Goal: Complete application form: Complete application form

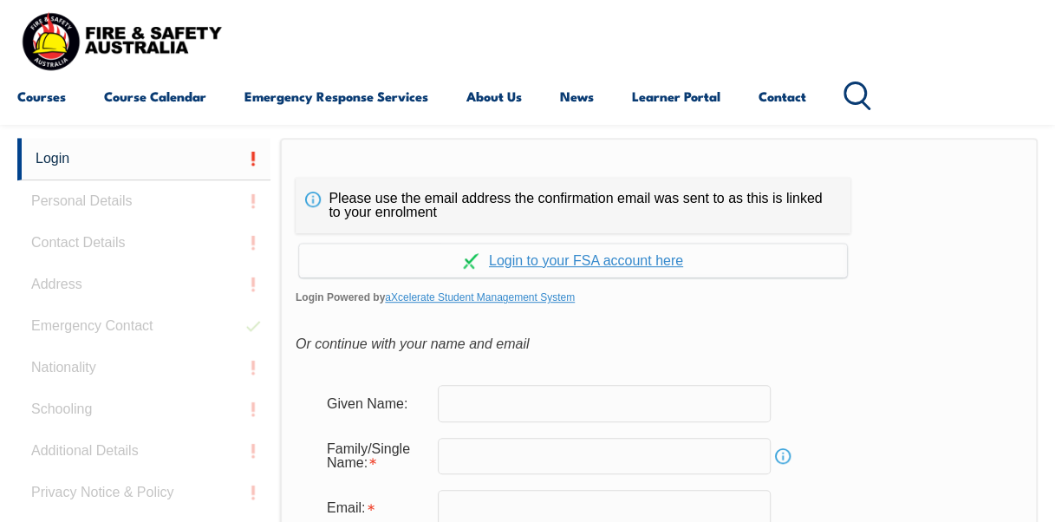
scroll to position [410, 0]
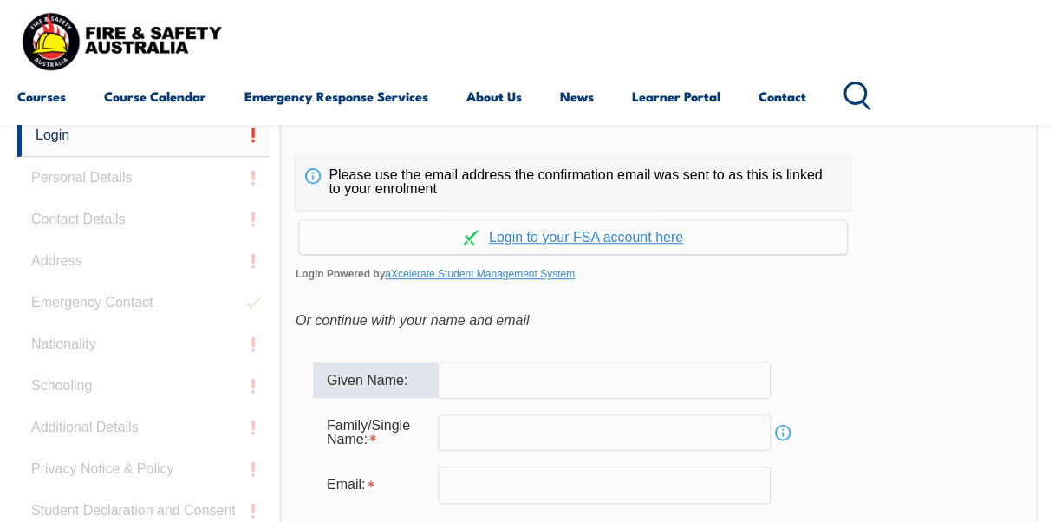
click at [508, 386] on input "text" at bounding box center [604, 379] width 333 height 36
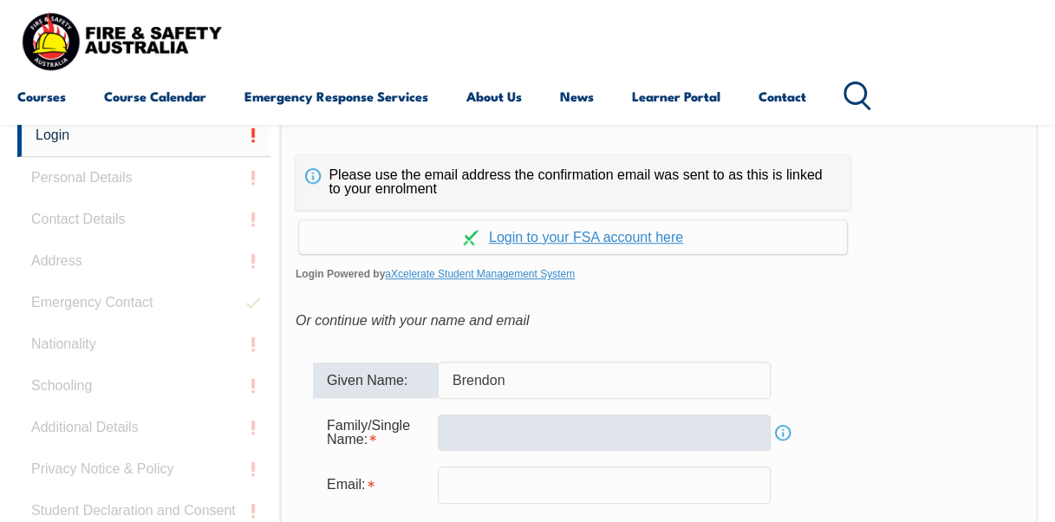
type input "Brendon"
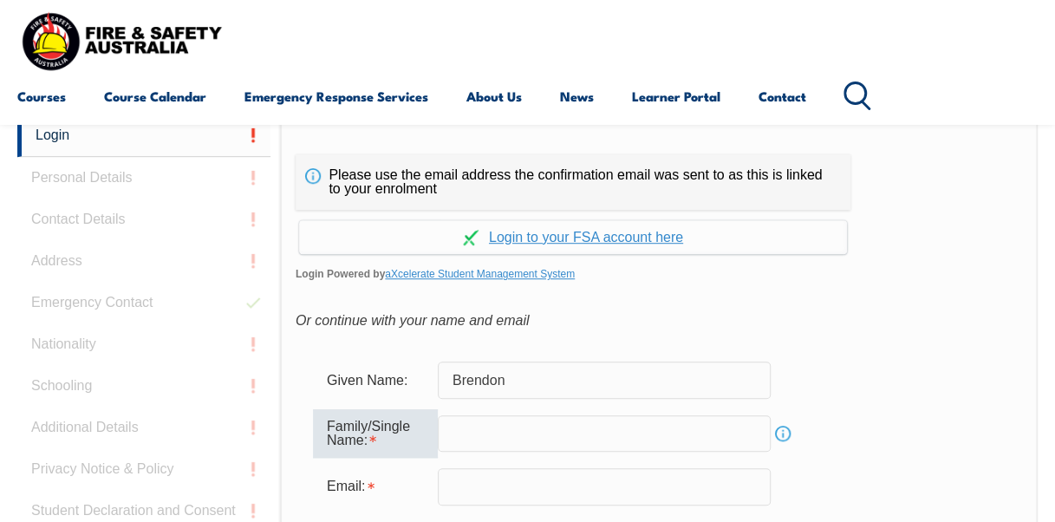
click at [485, 432] on input "text" at bounding box center [604, 433] width 333 height 36
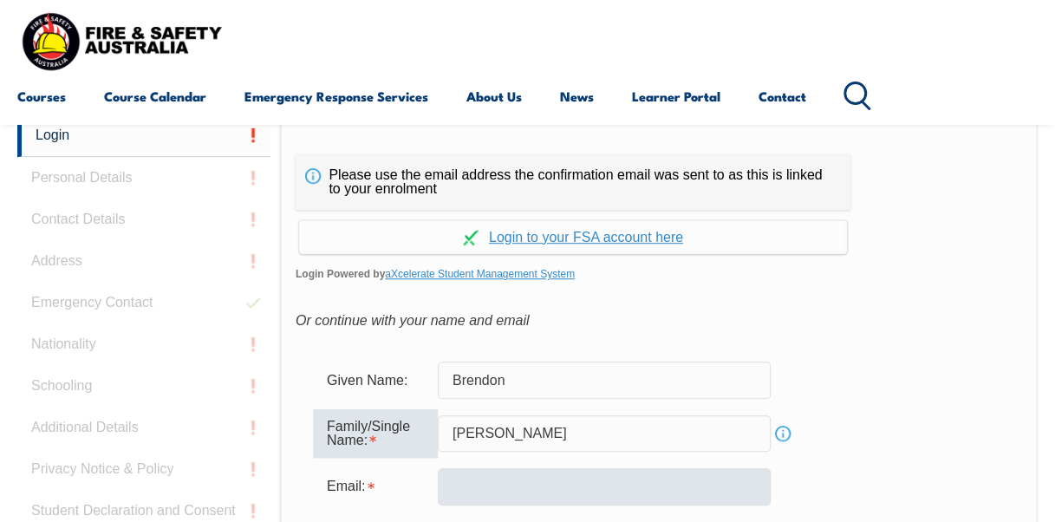
type input "[PERSON_NAME]"
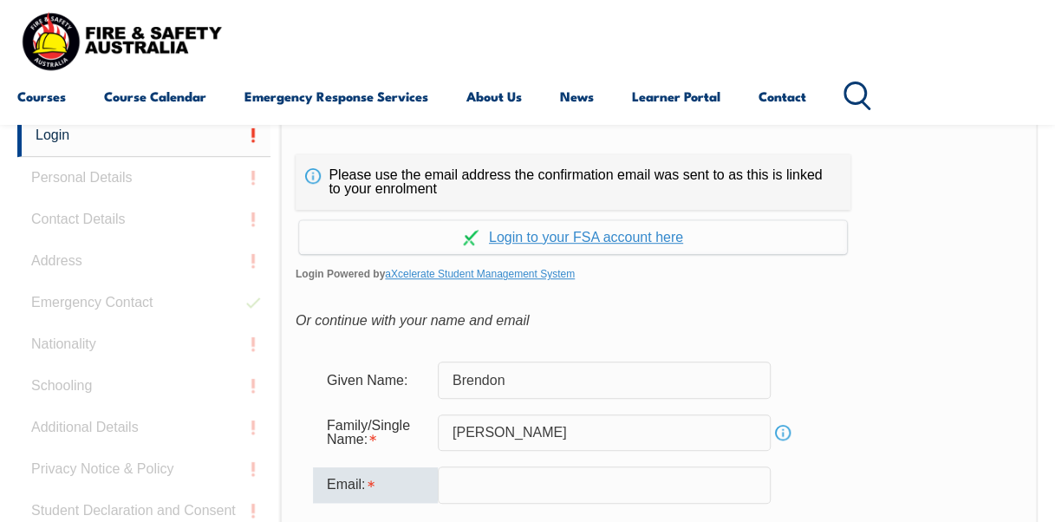
click at [475, 486] on input "email" at bounding box center [604, 484] width 333 height 36
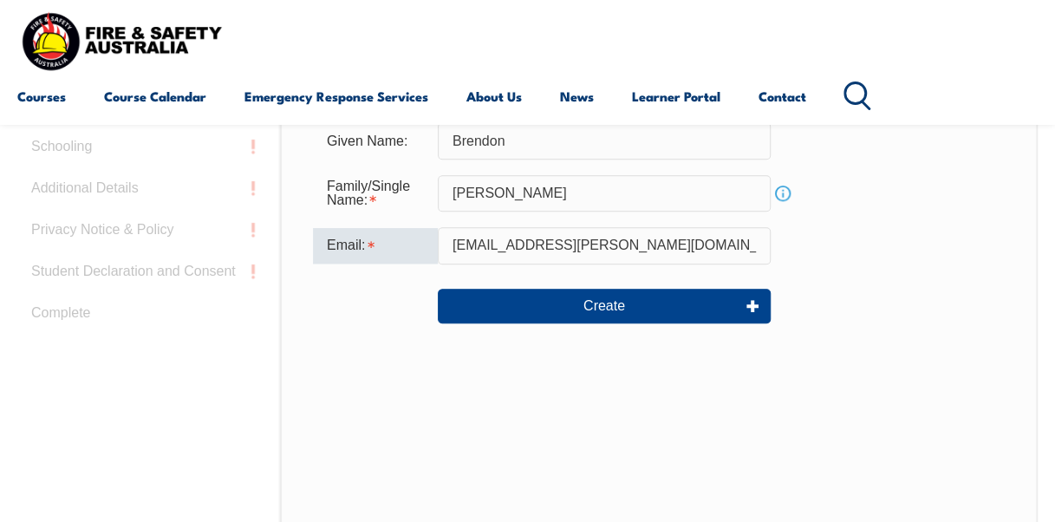
scroll to position [652, 0]
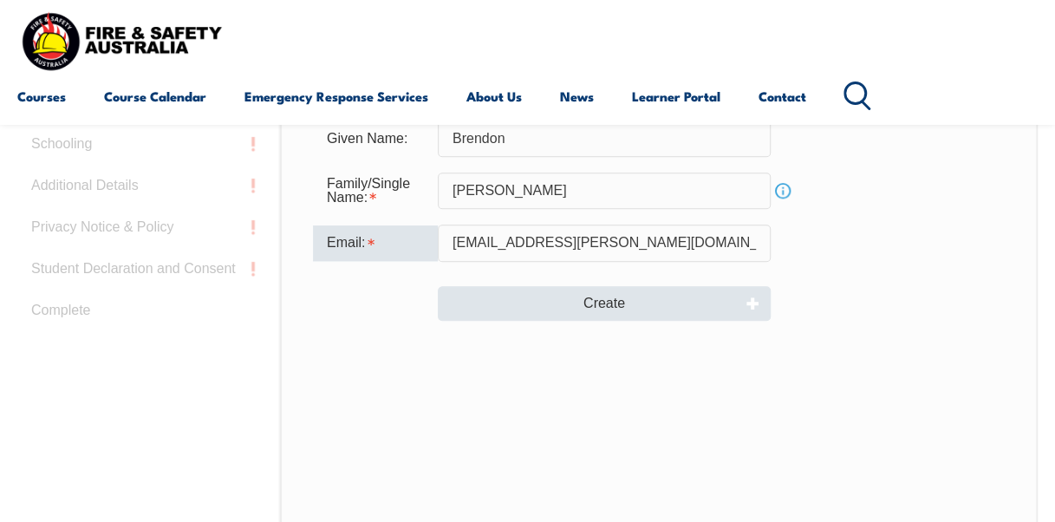
type input "[EMAIL_ADDRESS][PERSON_NAME][DOMAIN_NAME]"
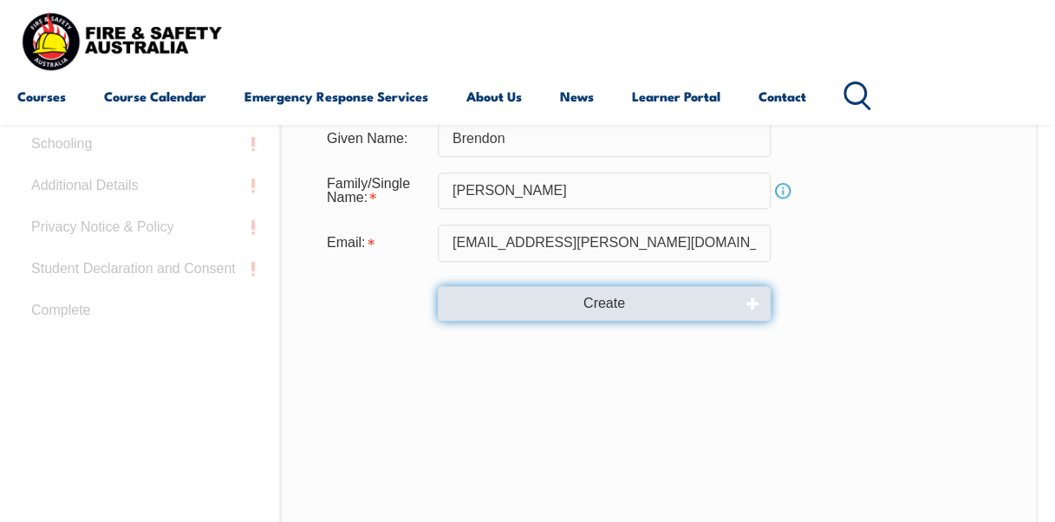
click at [669, 305] on button "Create" at bounding box center [604, 303] width 333 height 35
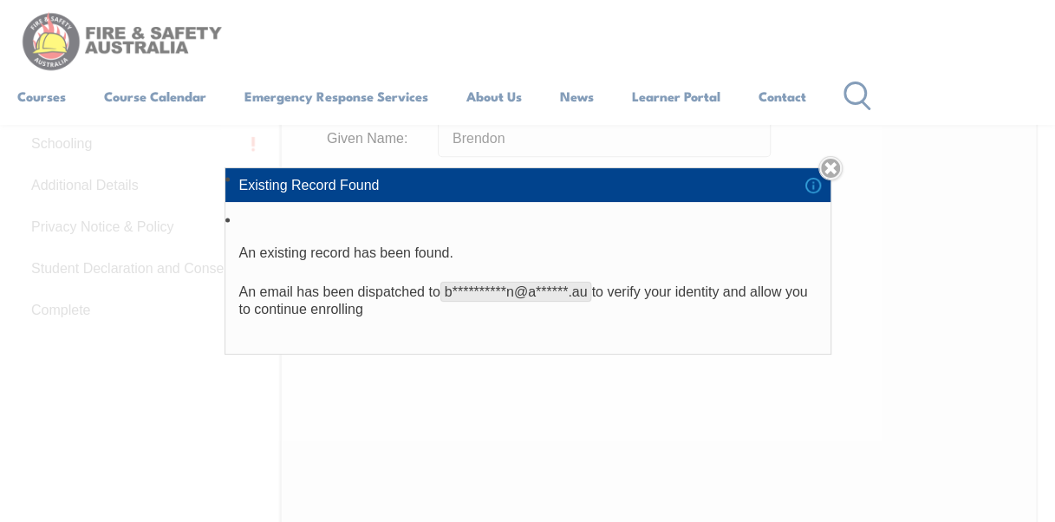
scroll to position [648, 0]
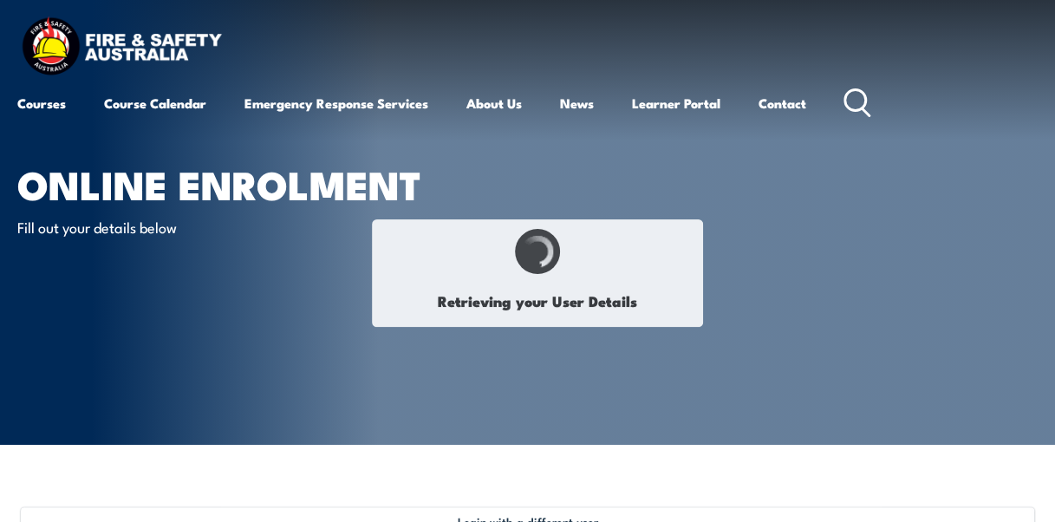
select select "Mr"
type input "Brendon"
type input "[PERSON_NAME]"
type input "[DATE]"
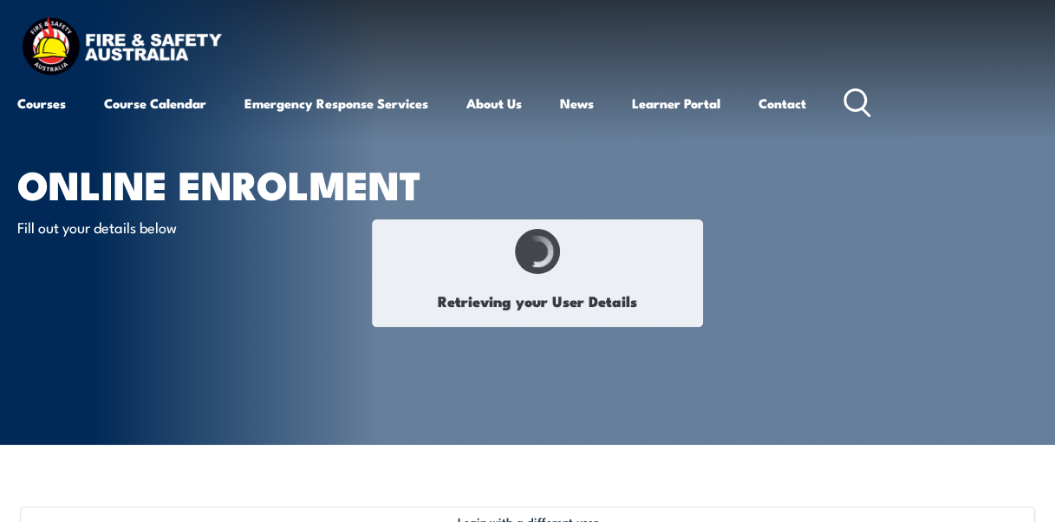
type input "CHFNUK7ZEA"
select select "M"
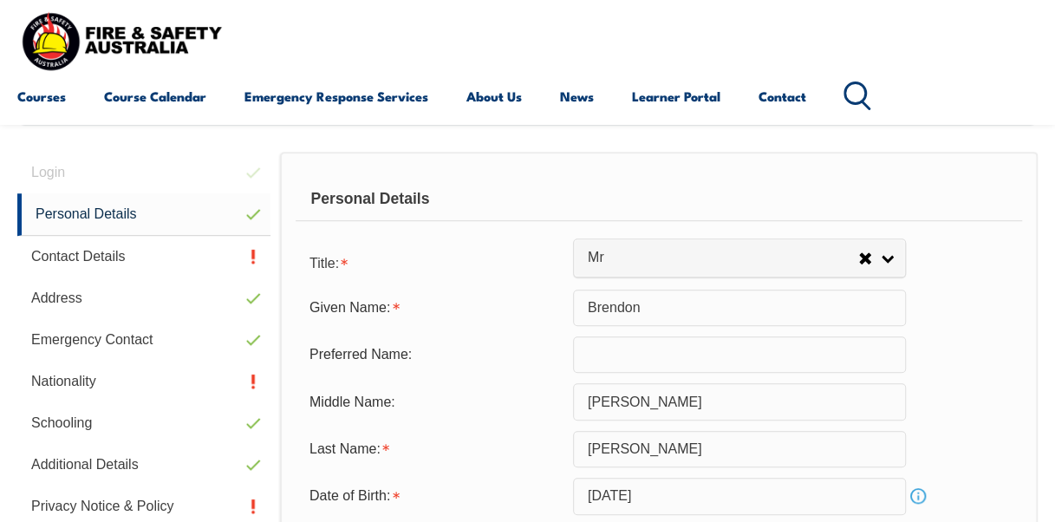
scroll to position [420, 0]
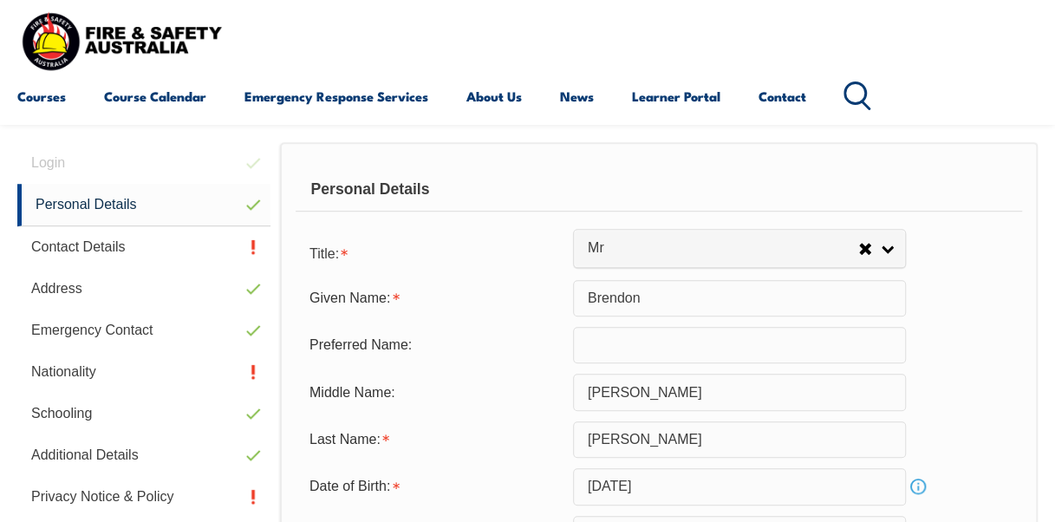
click at [1003, 380] on div "Middle Name: [PERSON_NAME]" at bounding box center [658, 391] width 726 height 36
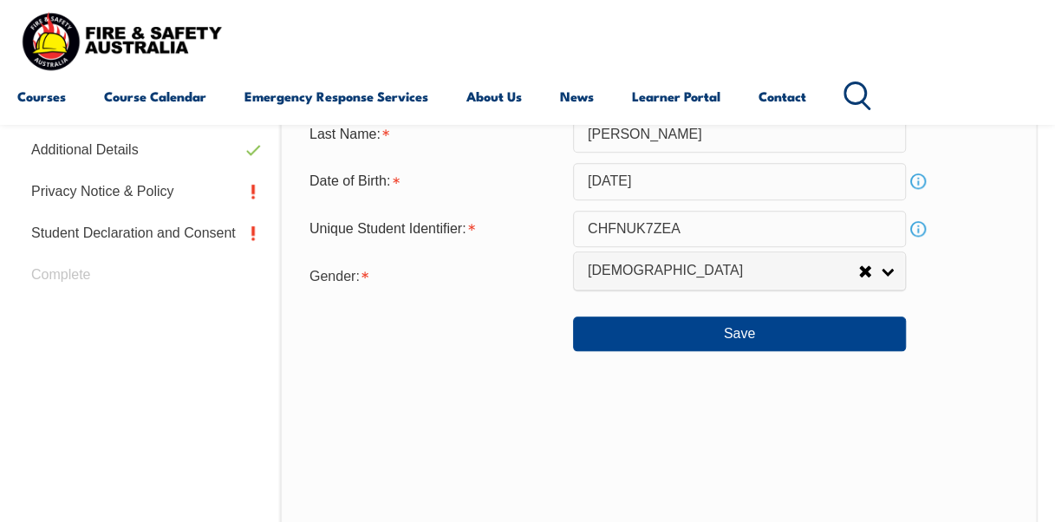
scroll to position [763, 0]
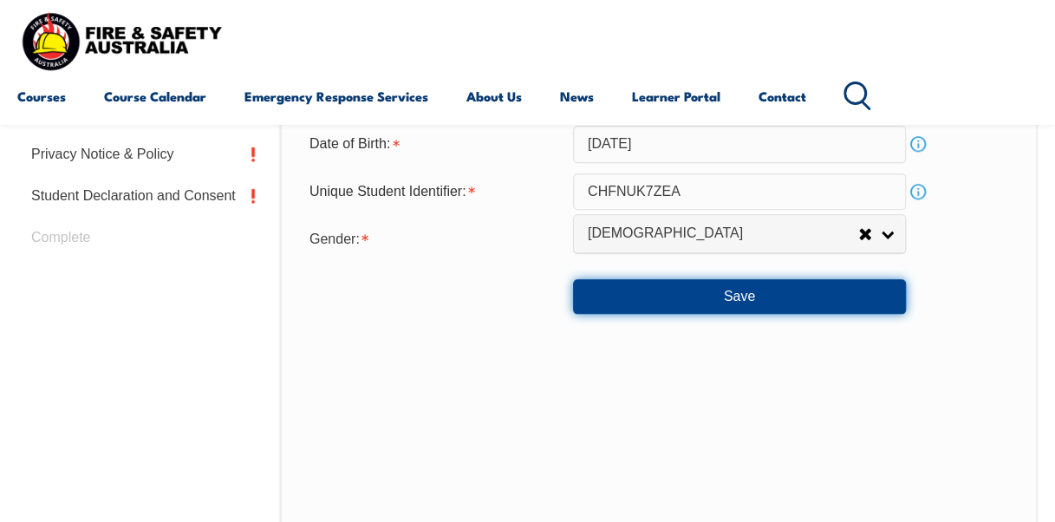
click at [785, 295] on button "Save" at bounding box center [739, 296] width 333 height 35
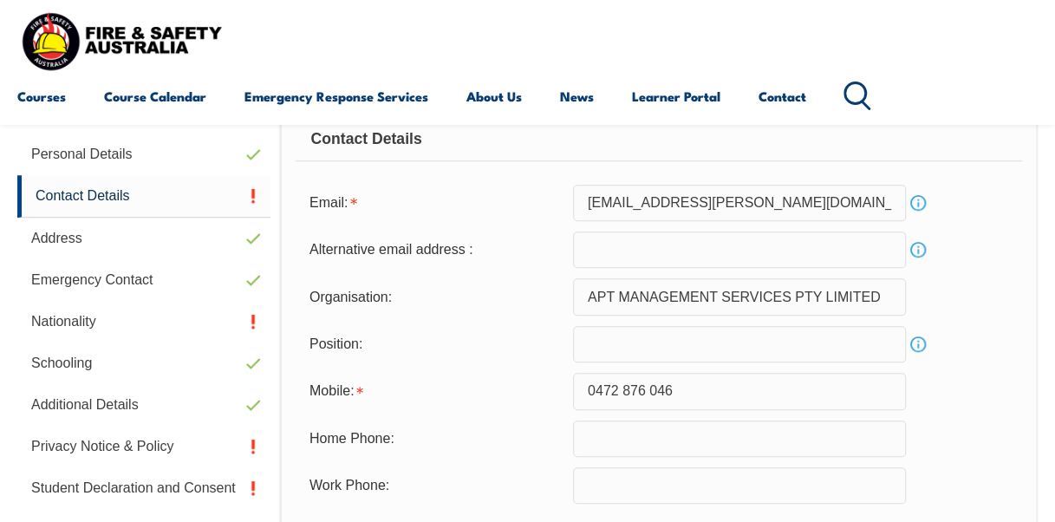
scroll to position [476, 0]
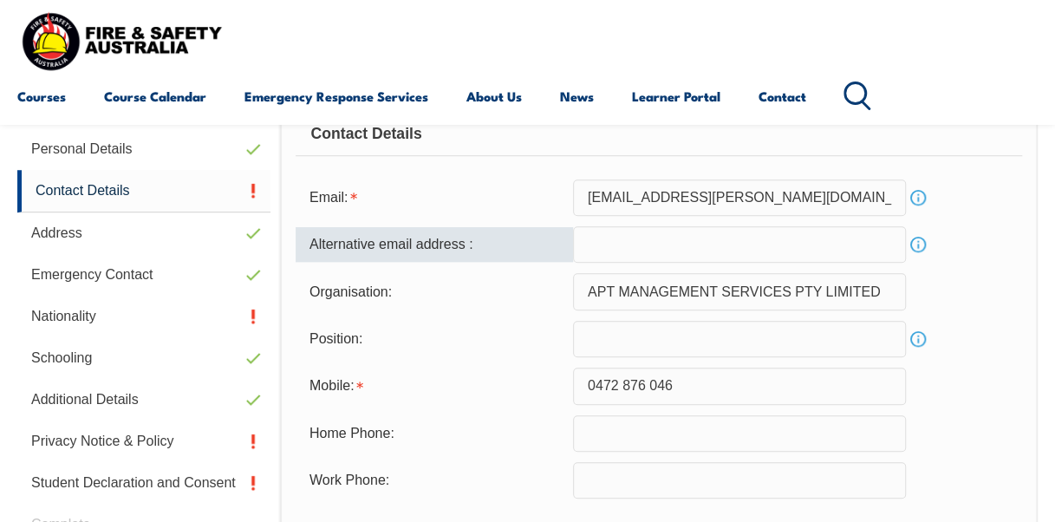
click at [613, 249] on input "email" at bounding box center [739, 244] width 333 height 36
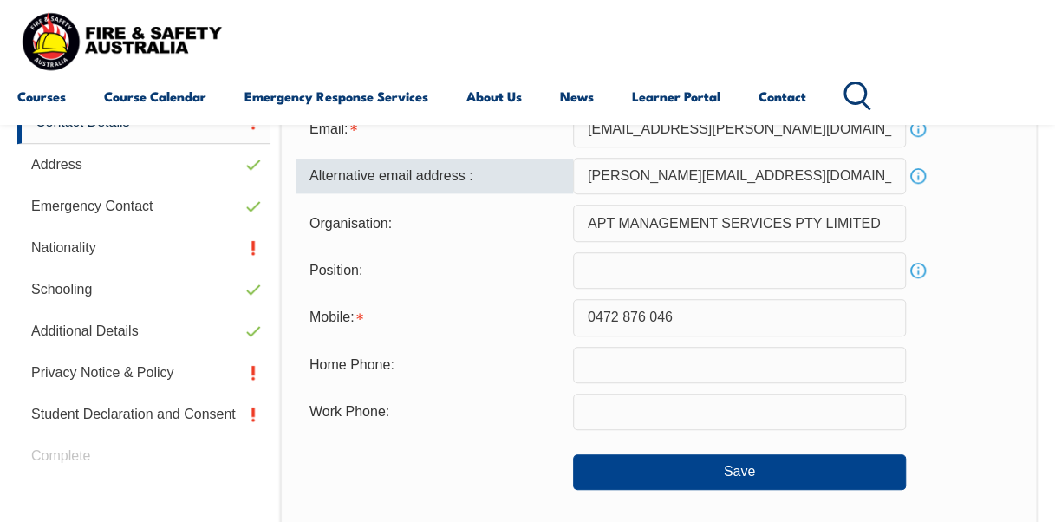
scroll to position [600, 0]
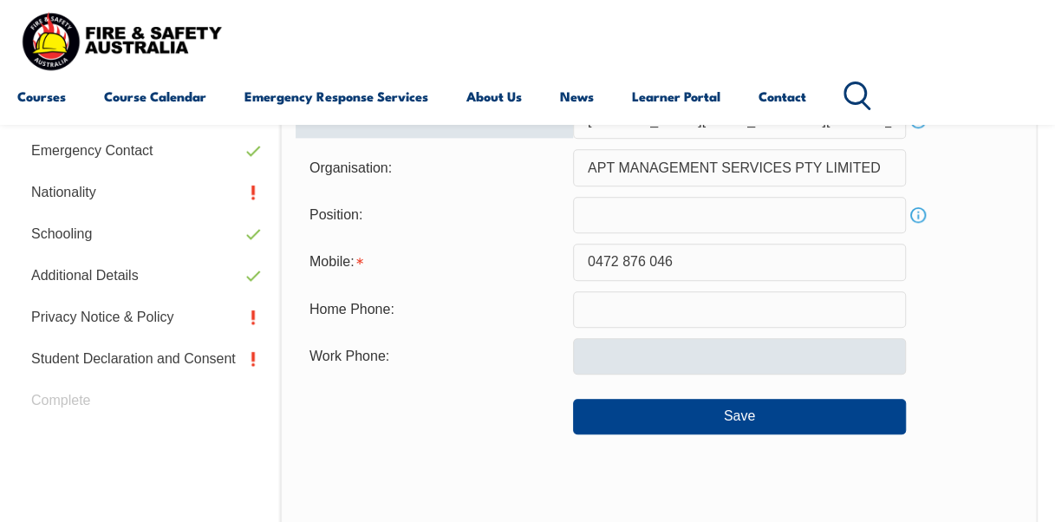
type input "[PERSON_NAME][EMAIL_ADDRESS][DOMAIN_NAME]"
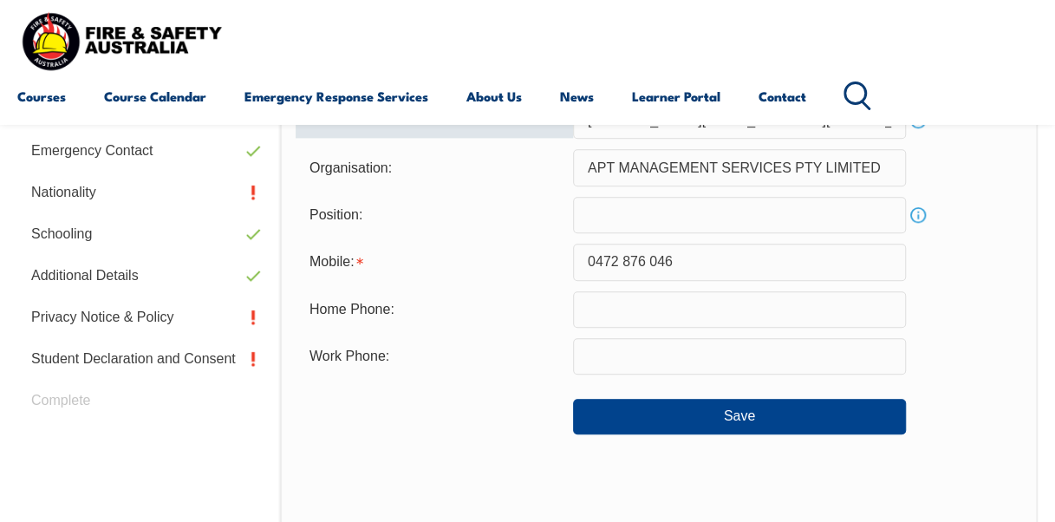
click at [600, 358] on input "text" at bounding box center [739, 356] width 333 height 36
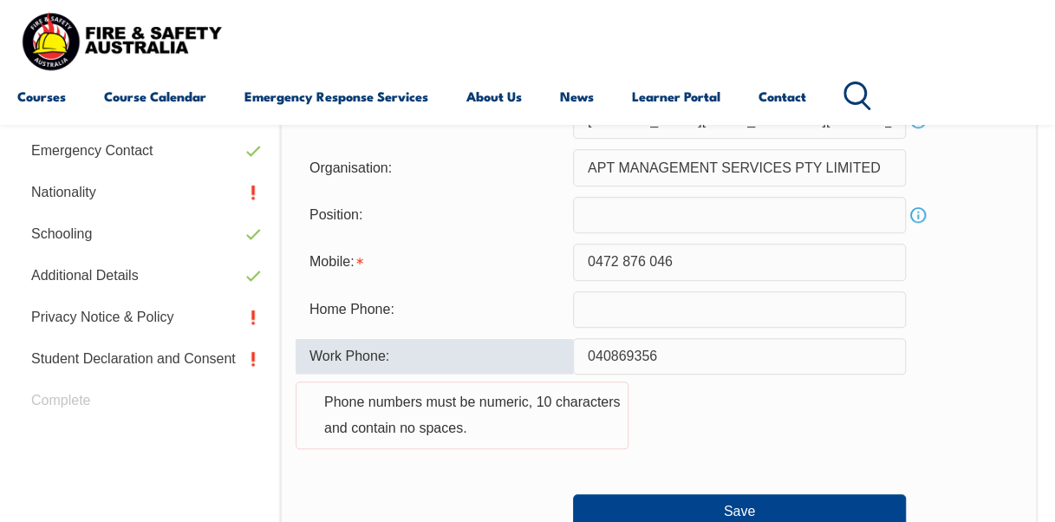
type input "0408693560"
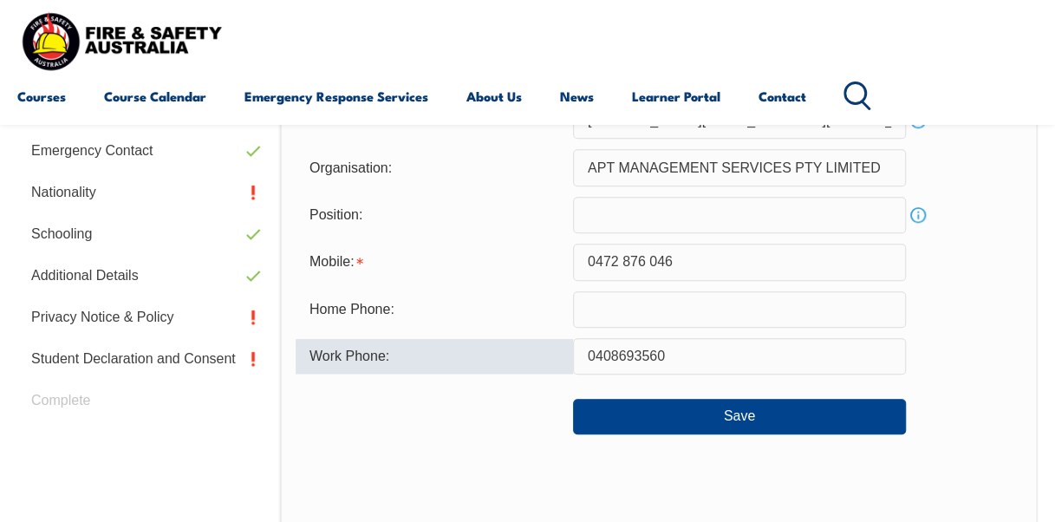
drag, startPoint x: 665, startPoint y: 355, endPoint x: 583, endPoint y: 354, distance: 82.3
click at [583, 354] on input "0408693560" at bounding box center [739, 356] width 333 height 36
click at [605, 311] on input "text" at bounding box center [739, 309] width 333 height 36
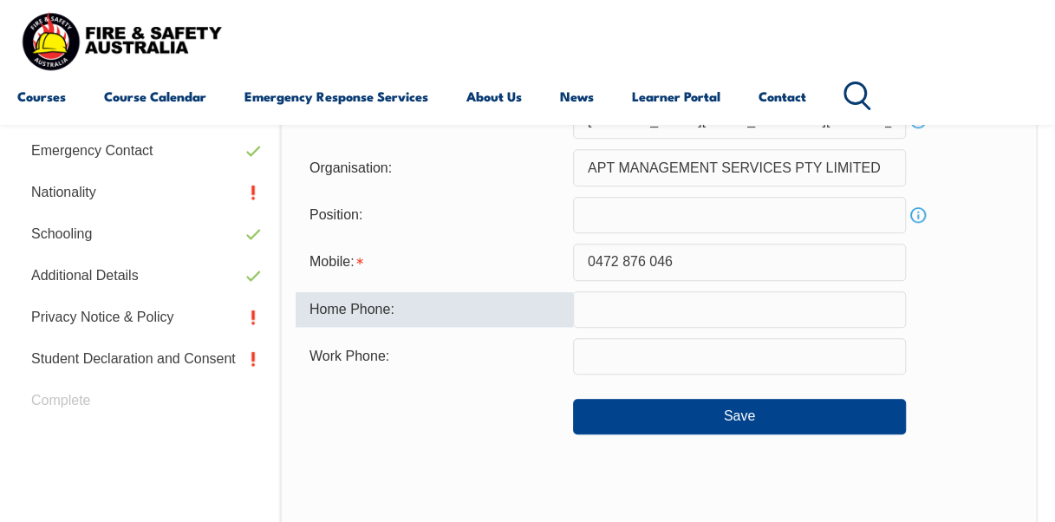
paste input "0408693560"
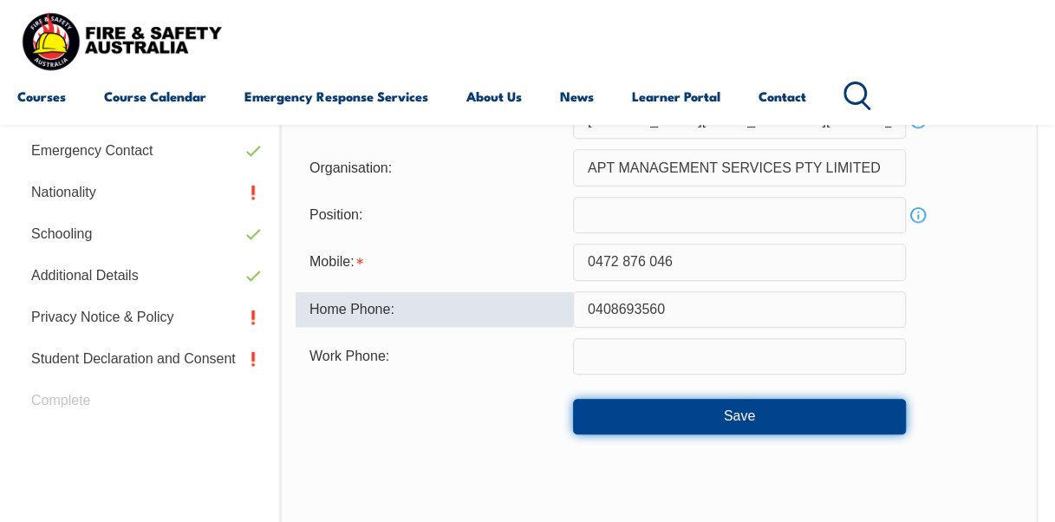
click at [751, 416] on button "Save" at bounding box center [739, 416] width 333 height 35
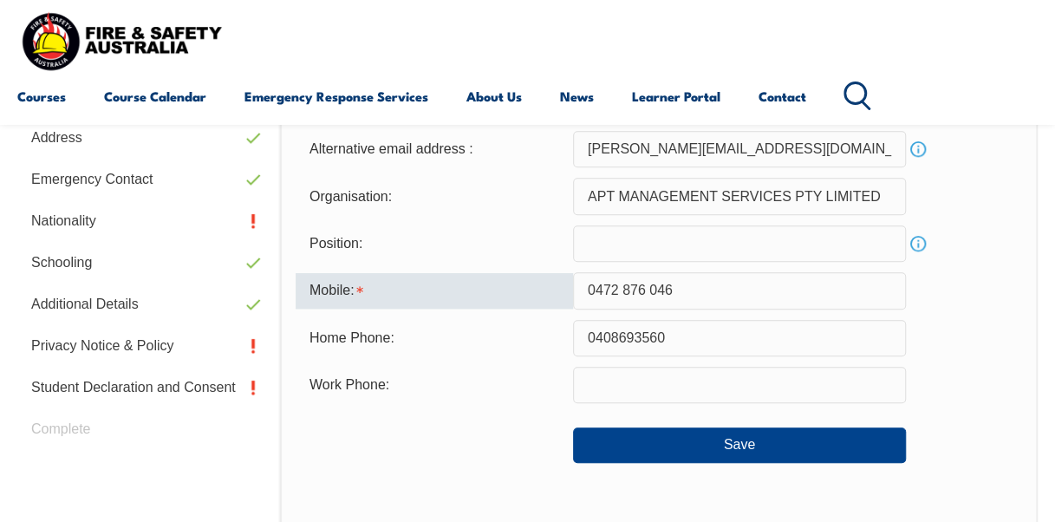
scroll to position [564, 0]
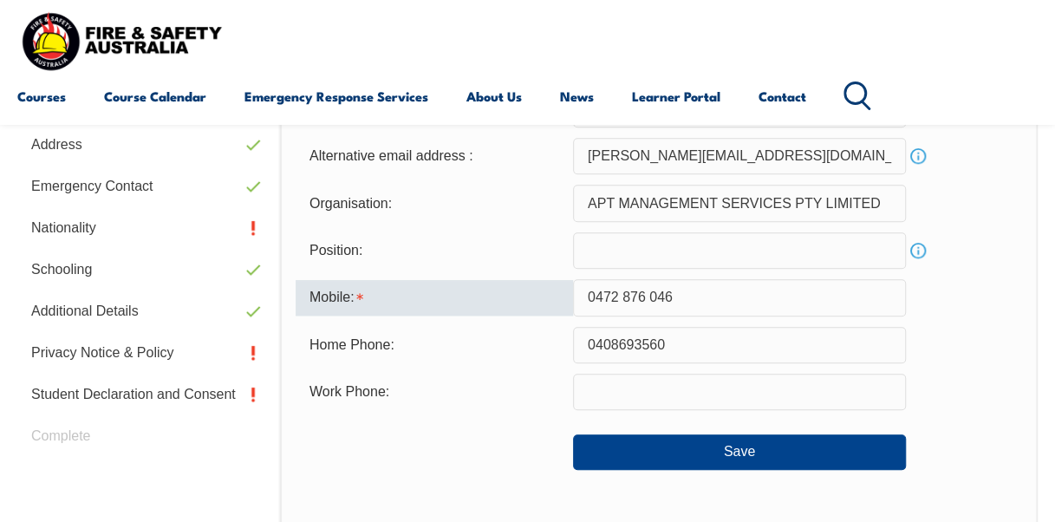
click at [966, 213] on div "Organisation: APT MANAGEMENT SERVICES PTY LIMITED" at bounding box center [658, 203] width 726 height 36
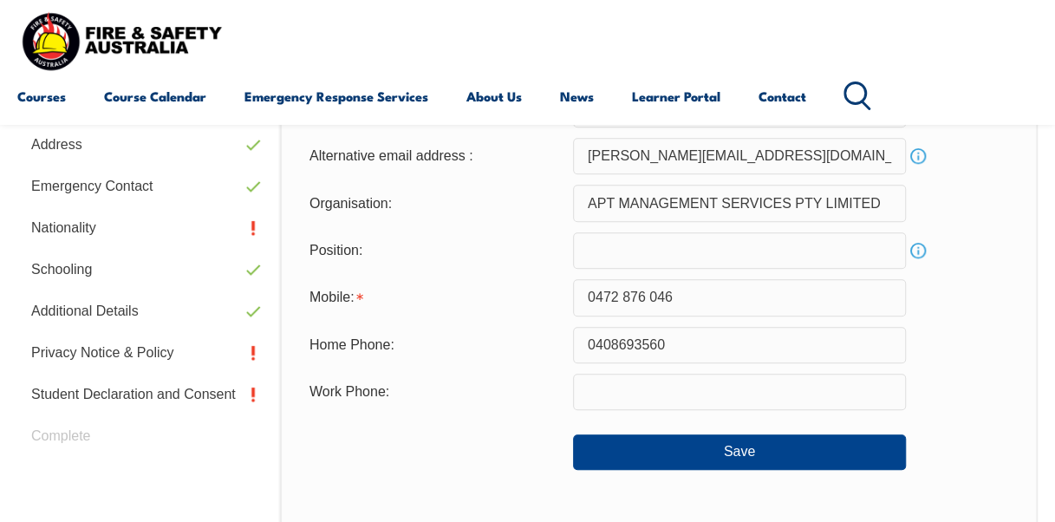
click at [617, 340] on input "0408693560" at bounding box center [739, 345] width 333 height 36
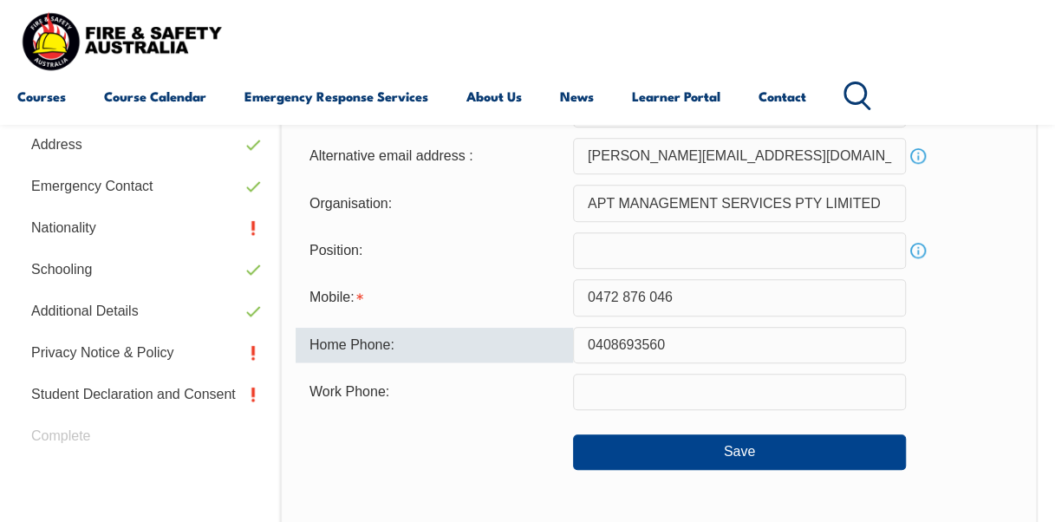
click at [617, 343] on input "0408693560" at bounding box center [739, 345] width 333 height 36
click at [772, 334] on input "0408693560" at bounding box center [739, 345] width 333 height 36
drag, startPoint x: 660, startPoint y: 345, endPoint x: 618, endPoint y: 347, distance: 42.5
click at [618, 347] on input "0408693560" at bounding box center [739, 345] width 333 height 36
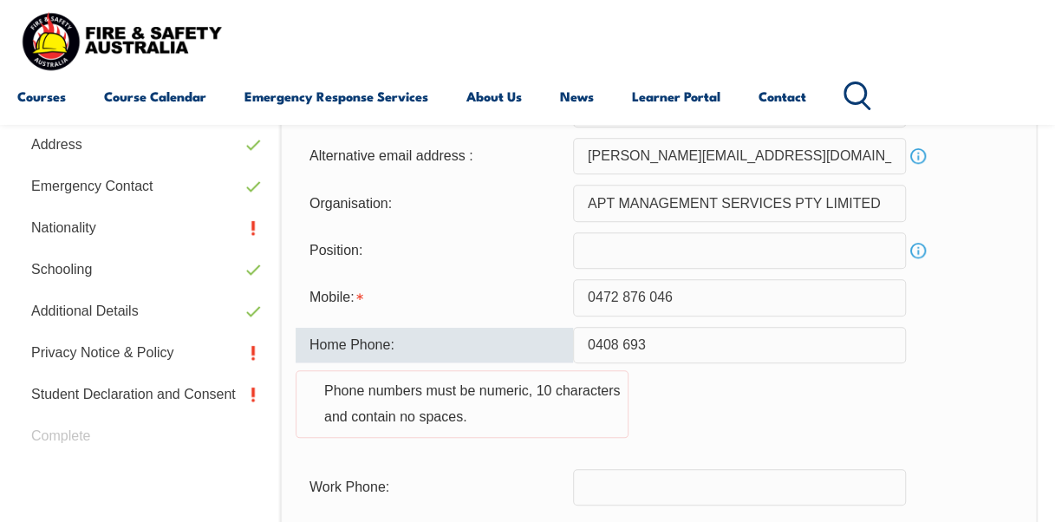
type input "0408 693 5"
drag, startPoint x: 667, startPoint y: 339, endPoint x: 560, endPoint y: 342, distance: 107.5
click at [560, 342] on div "Home Phone: [PHONE_NUMBER] Phone numbers must be numeric, 10 characters and con…" at bounding box center [658, 393] width 726 height 132
click at [737, 428] on div "Home Phone: Phone numbers must be numeric, 10 characters and contain no spaces." at bounding box center [658, 393] width 726 height 132
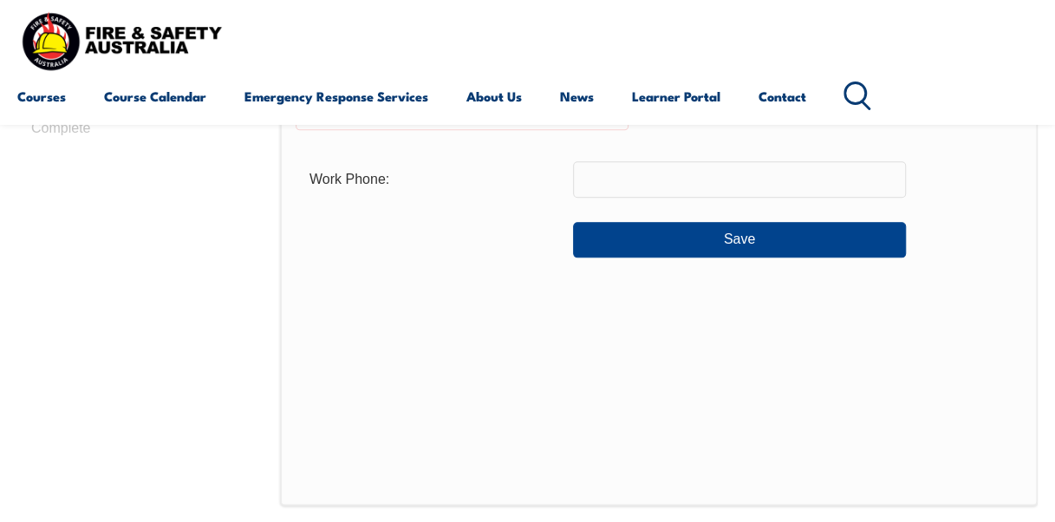
scroll to position [840, 0]
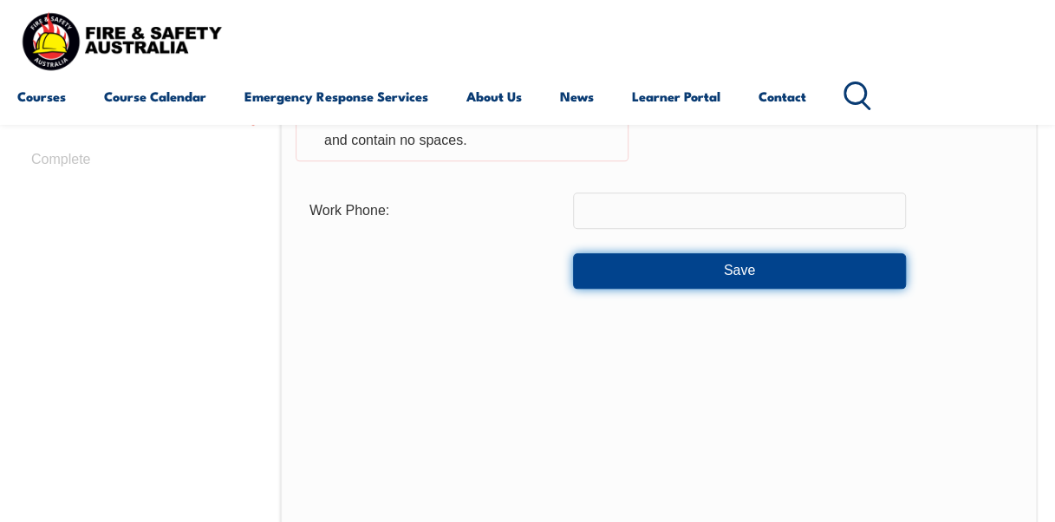
click at [711, 269] on button "Save" at bounding box center [739, 270] width 333 height 35
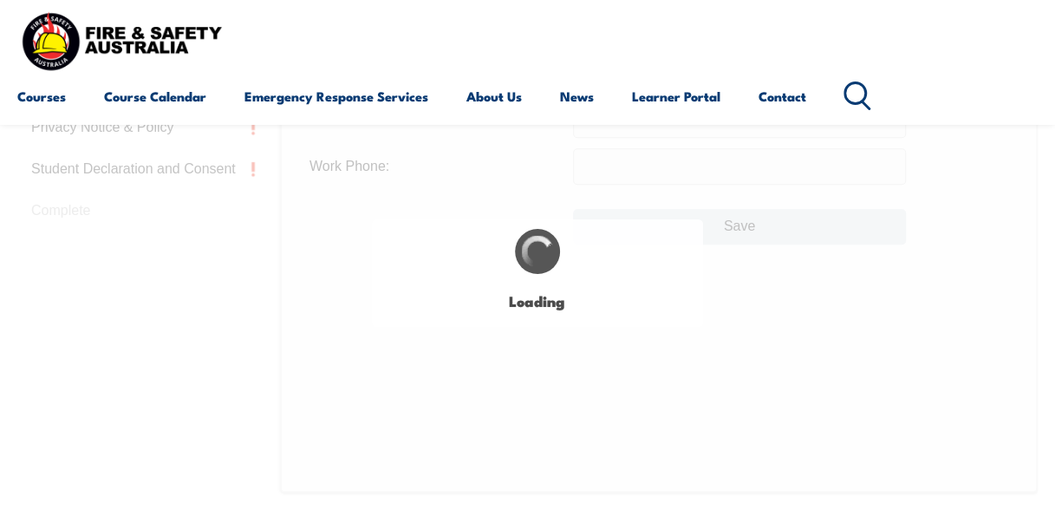
type input "0408693560"
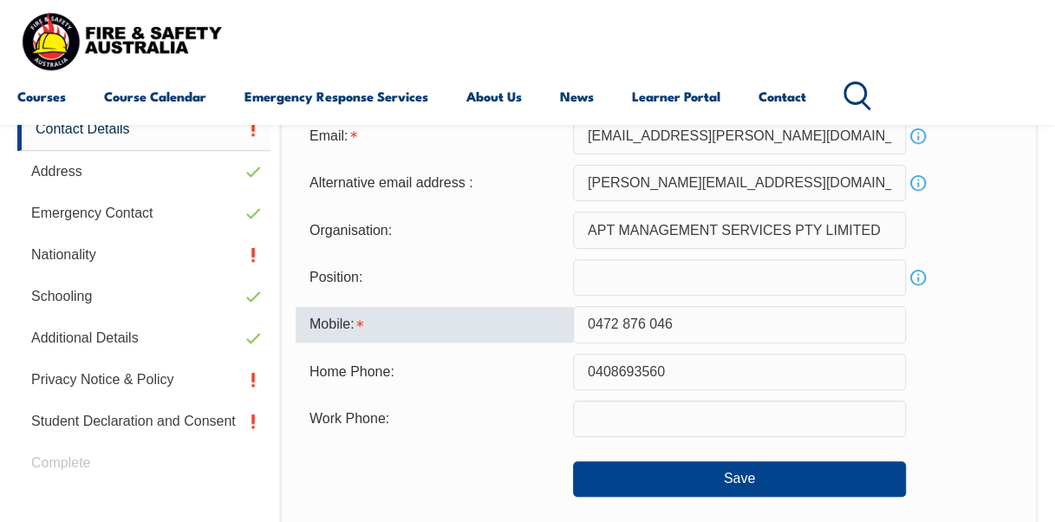
scroll to position [540, 0]
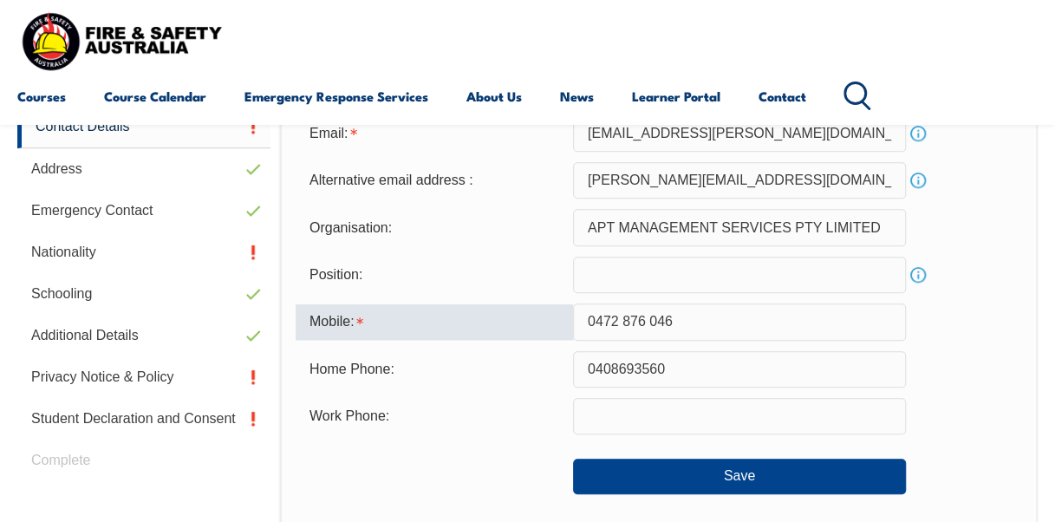
click at [582, 324] on input "0472 876 046" at bounding box center [739, 321] width 333 height 36
click at [615, 319] on input "0472 876 046" at bounding box center [739, 321] width 333 height 36
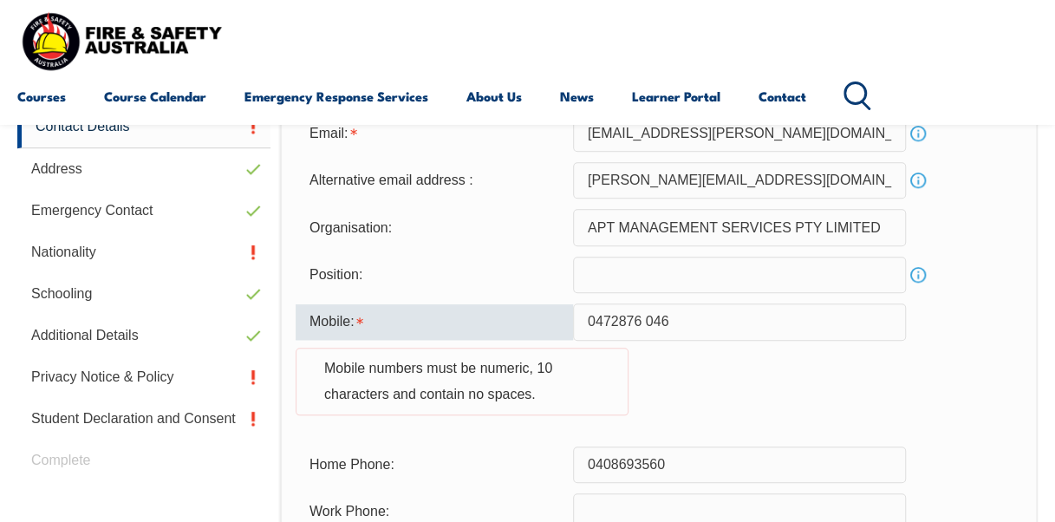
click at [641, 321] on input "0472876 046" at bounding box center [739, 321] width 333 height 36
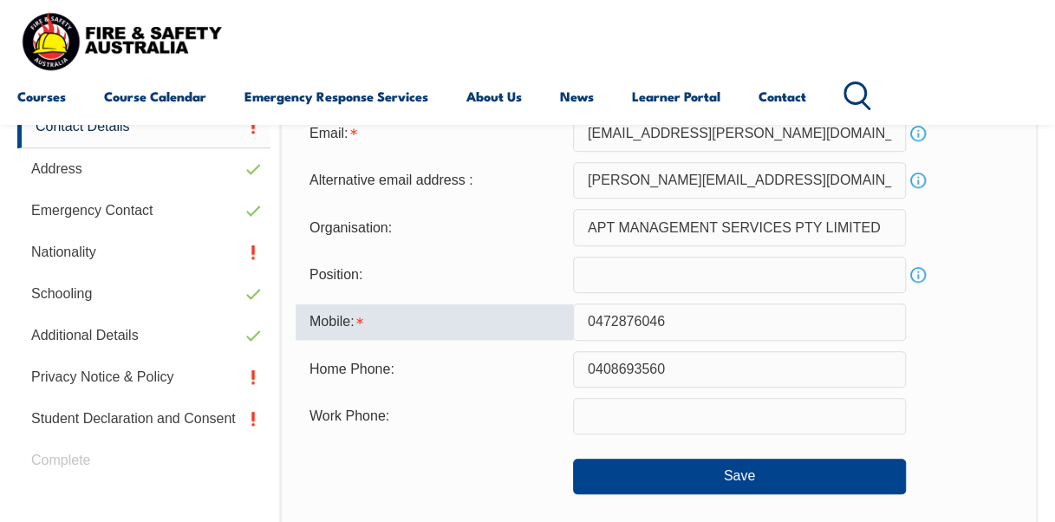
type input "0472876046"
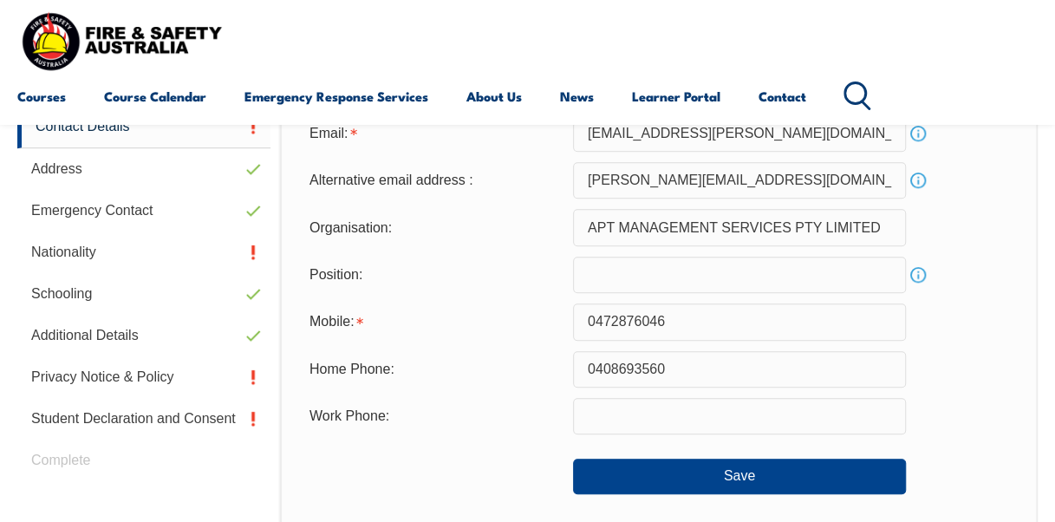
click at [954, 382] on div "Home Phone: [PHONE_NUMBER]" at bounding box center [658, 369] width 726 height 36
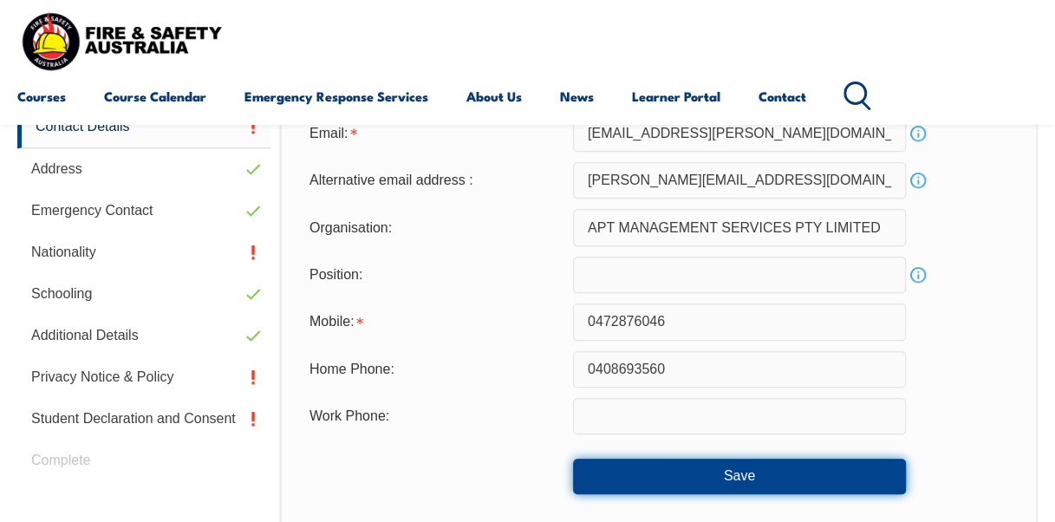
click at [760, 477] on button "Save" at bounding box center [739, 475] width 333 height 35
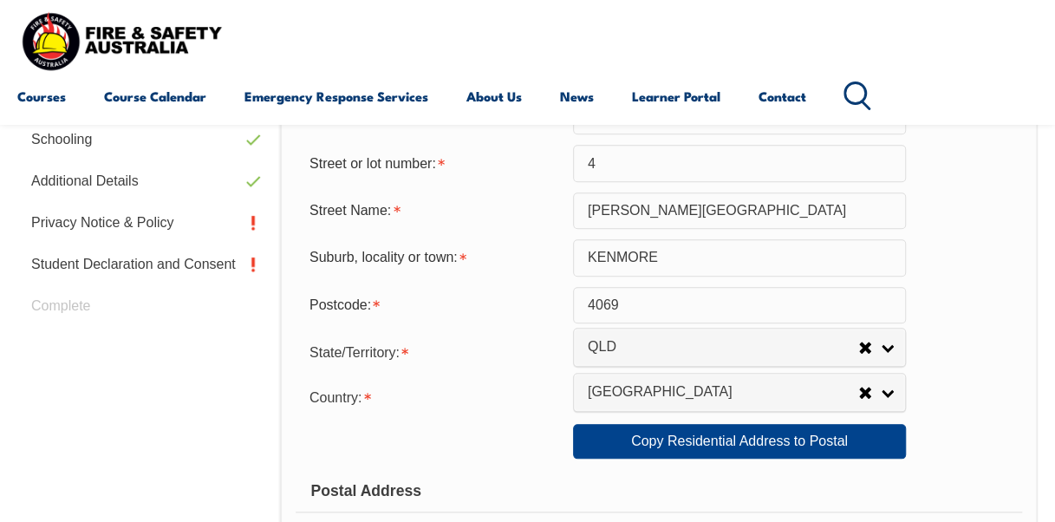
scroll to position [697, 0]
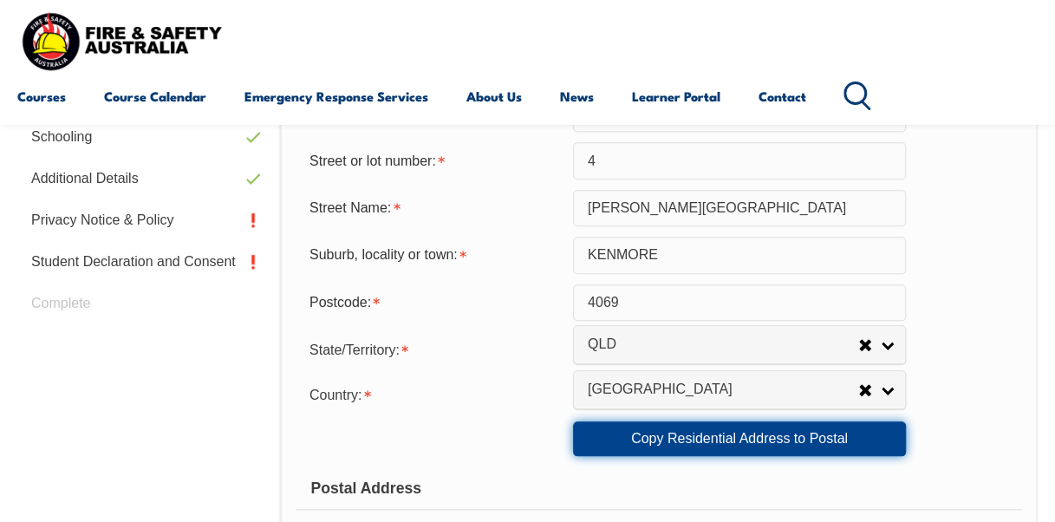
click at [743, 430] on link "Copy Residential Address to Postal" at bounding box center [739, 438] width 333 height 35
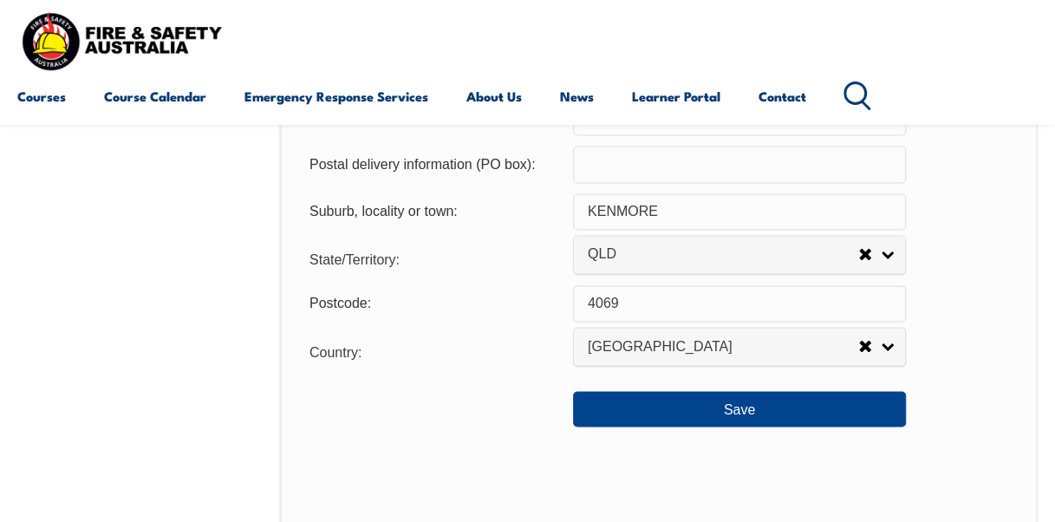
scroll to position [1314, 0]
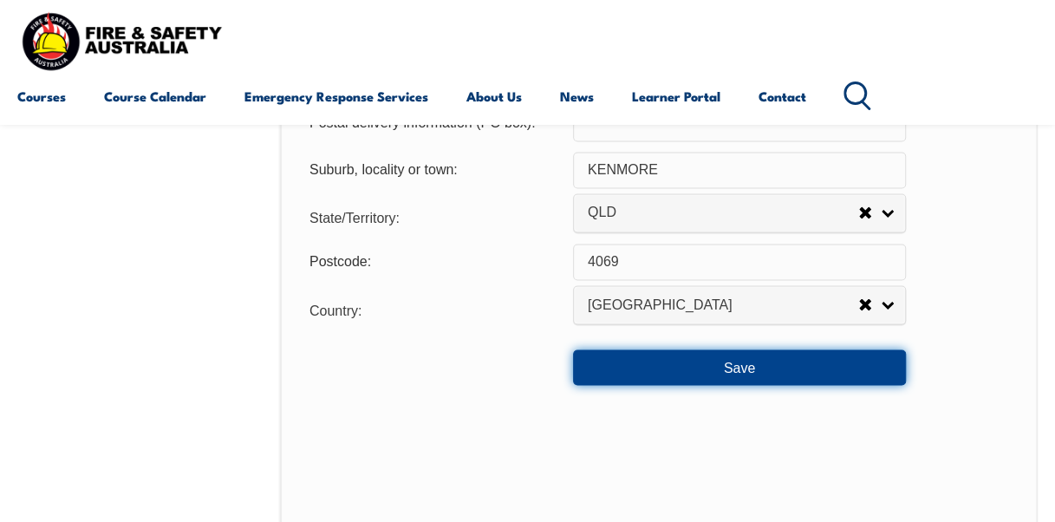
click at [772, 361] on button "Save" at bounding box center [739, 366] width 333 height 35
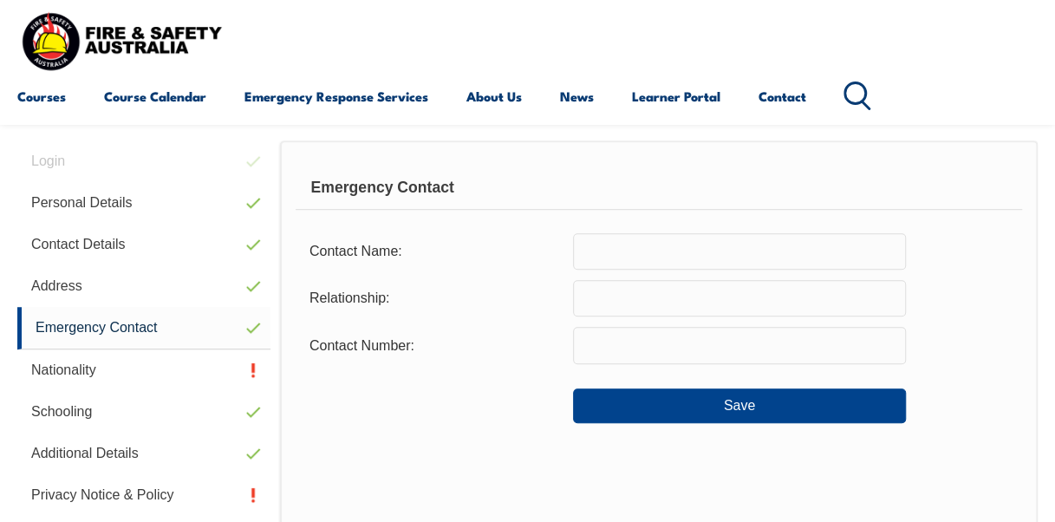
scroll to position [420, 0]
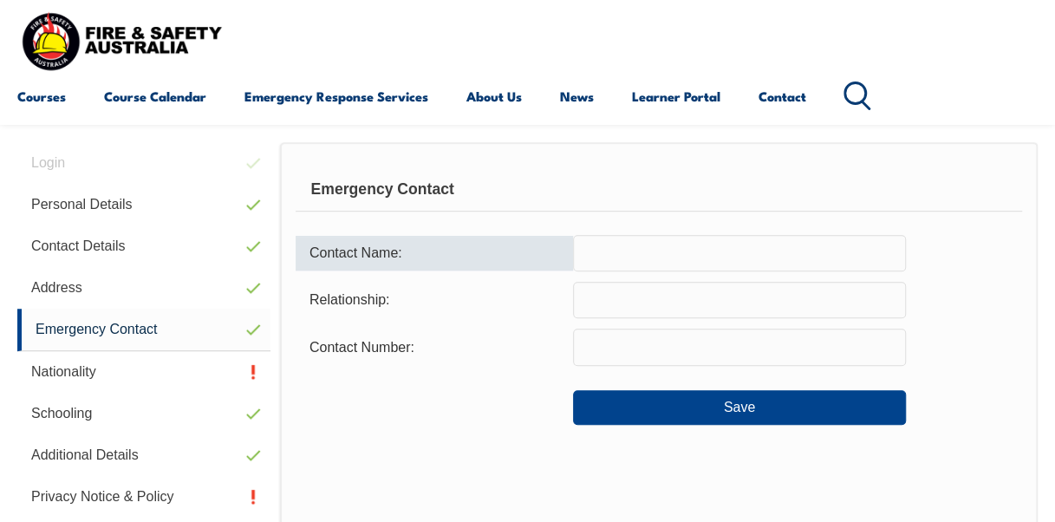
click at [621, 252] on input "text" at bounding box center [739, 253] width 333 height 36
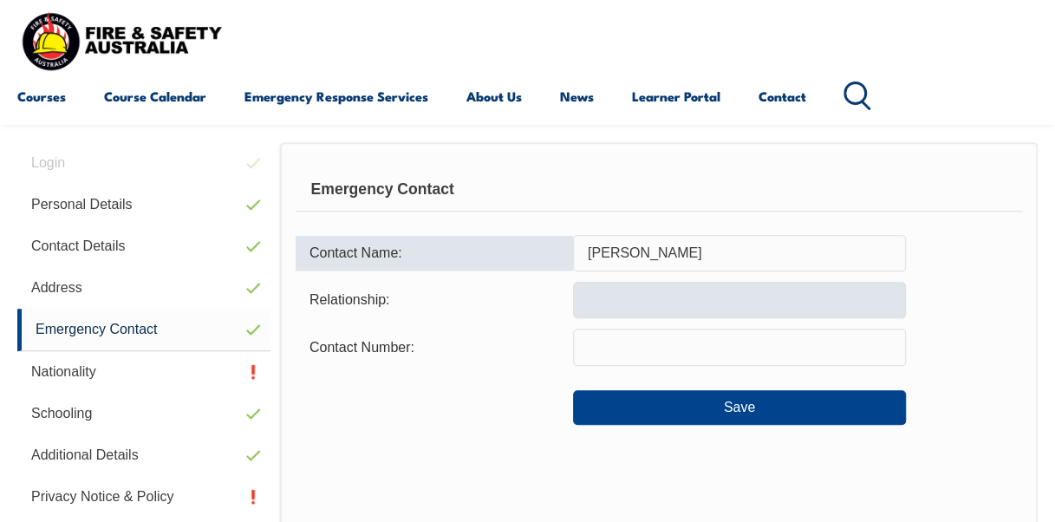
type input "[PERSON_NAME]"
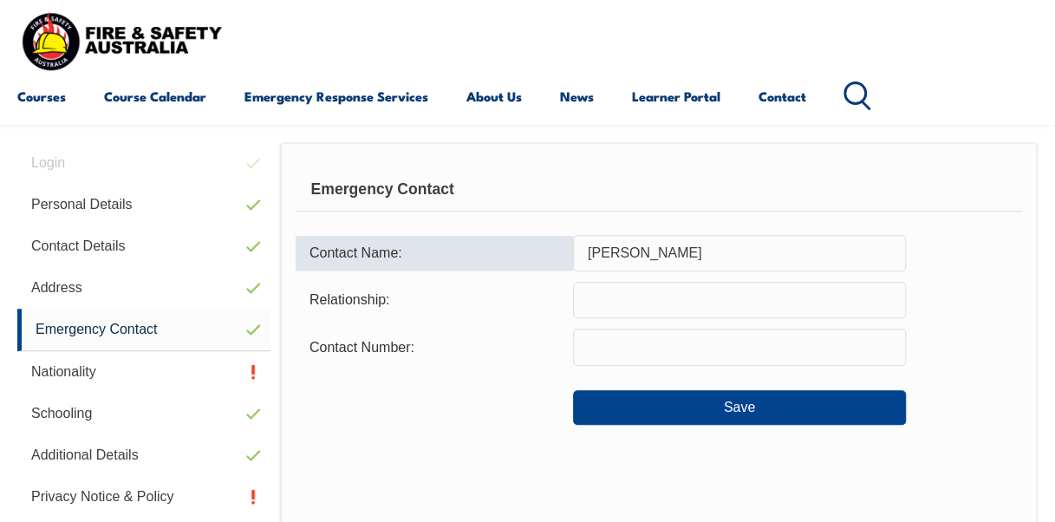
click at [626, 306] on input "text" at bounding box center [739, 300] width 333 height 36
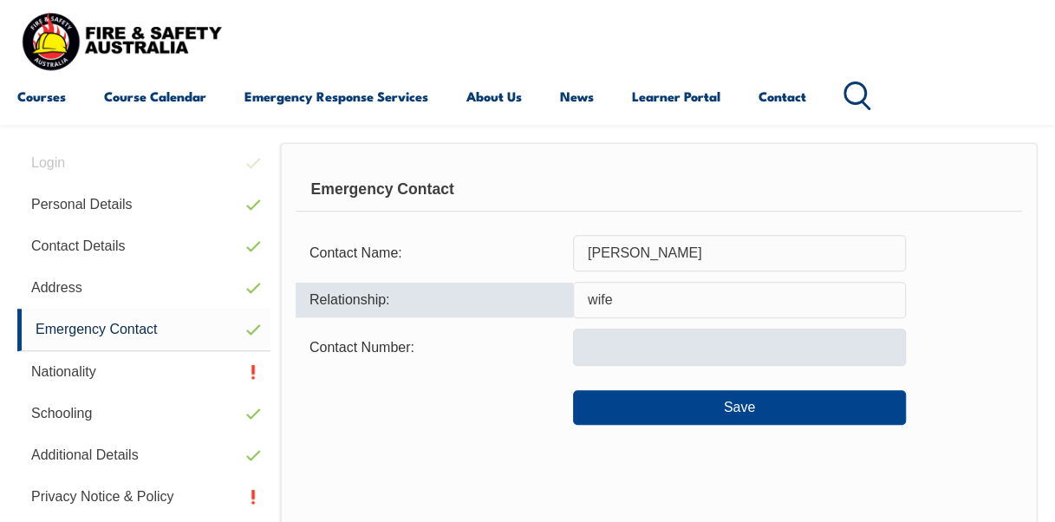
type input "wife"
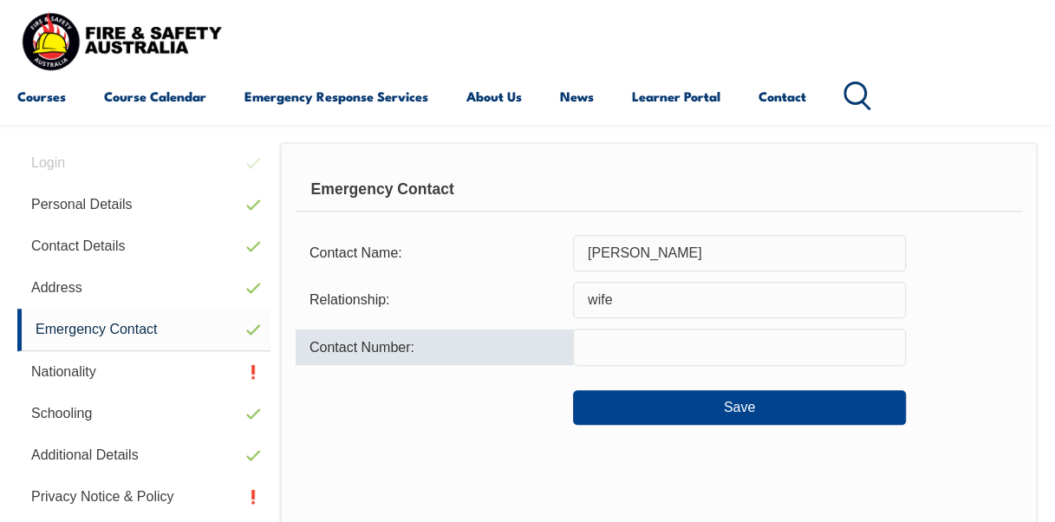
click at [628, 344] on input "text" at bounding box center [739, 346] width 333 height 36
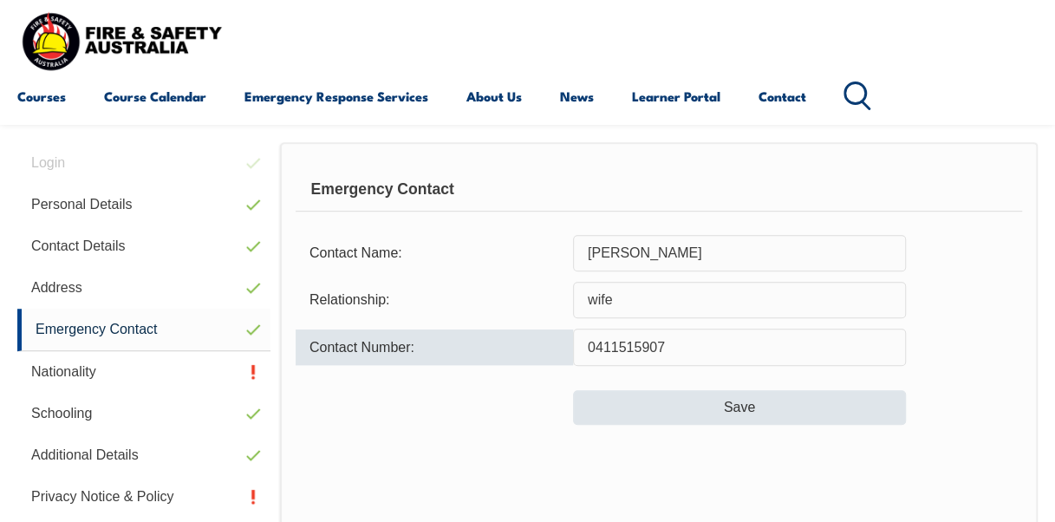
type input "0411515907"
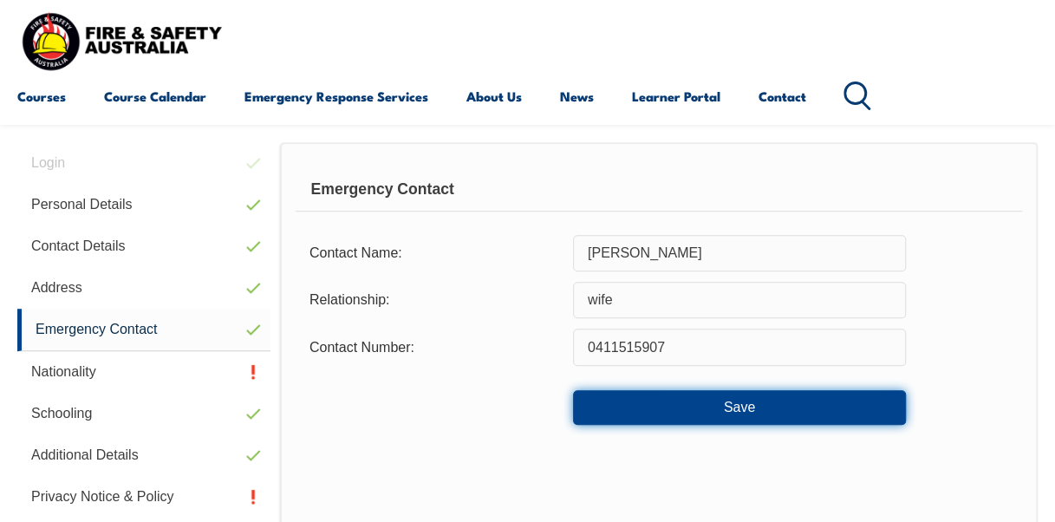
click at [669, 400] on button "Save" at bounding box center [739, 407] width 333 height 35
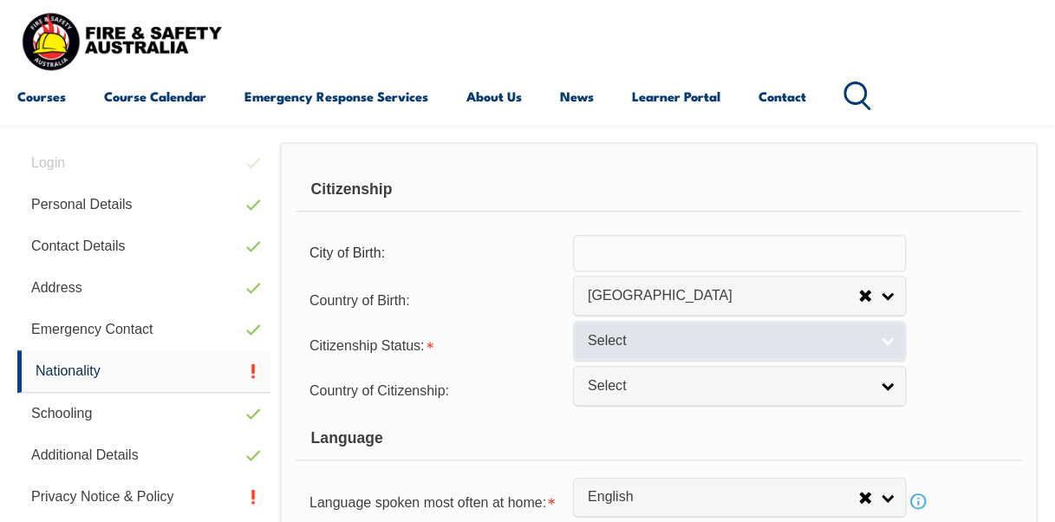
click at [874, 341] on link "Select" at bounding box center [739, 340] width 333 height 39
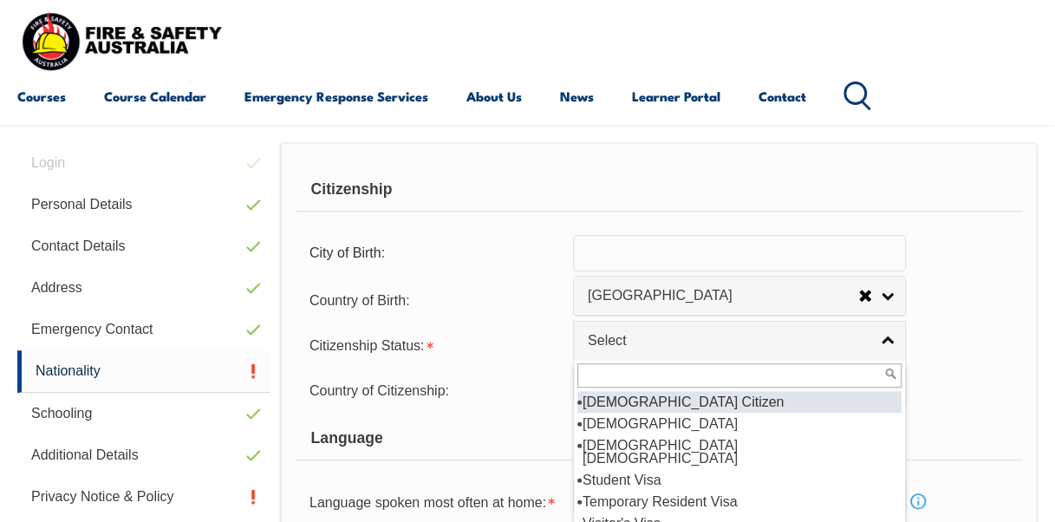
click at [756, 395] on li "[DEMOGRAPHIC_DATA] Citizen" at bounding box center [739, 402] width 324 height 22
select select "1"
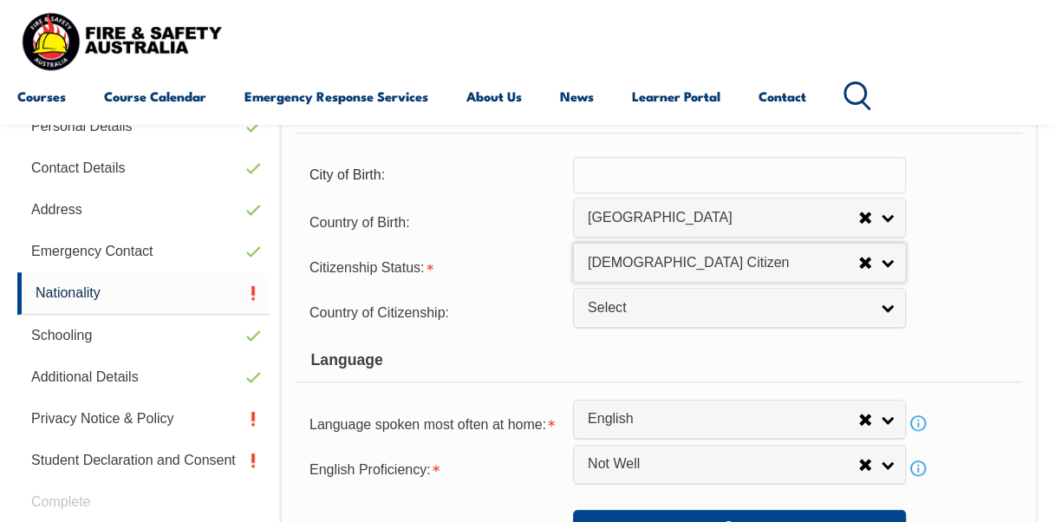
scroll to position [557, 0]
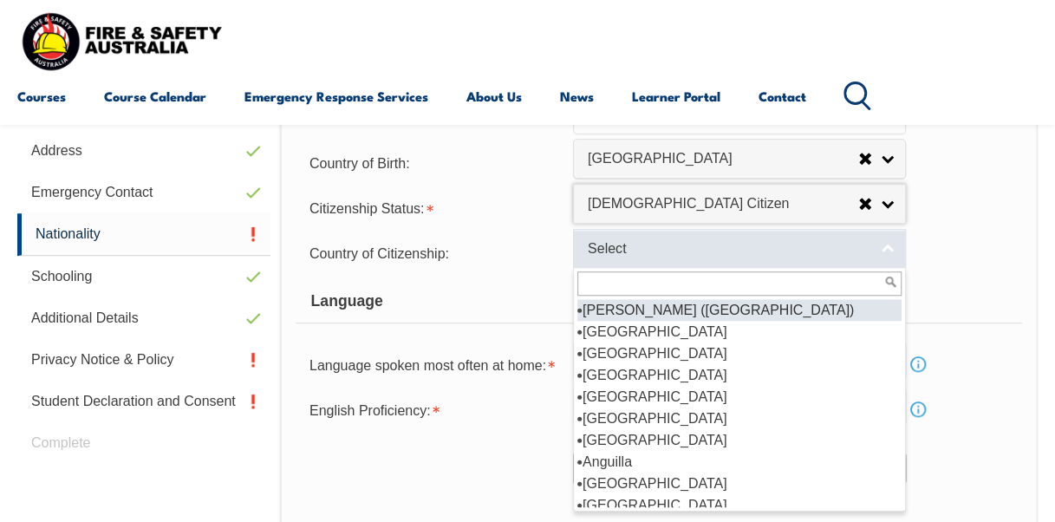
click at [879, 244] on link "Select" at bounding box center [739, 248] width 333 height 39
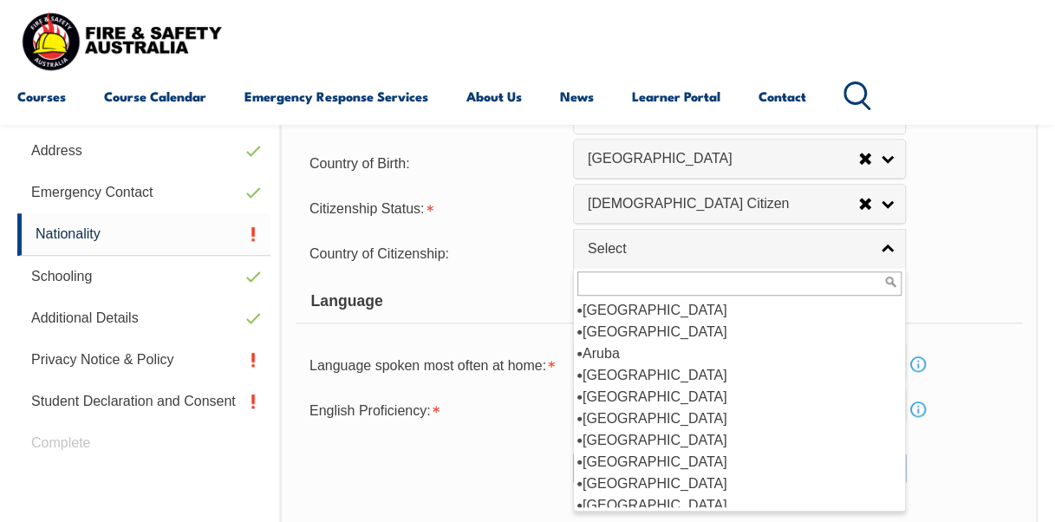
scroll to position [177, 0]
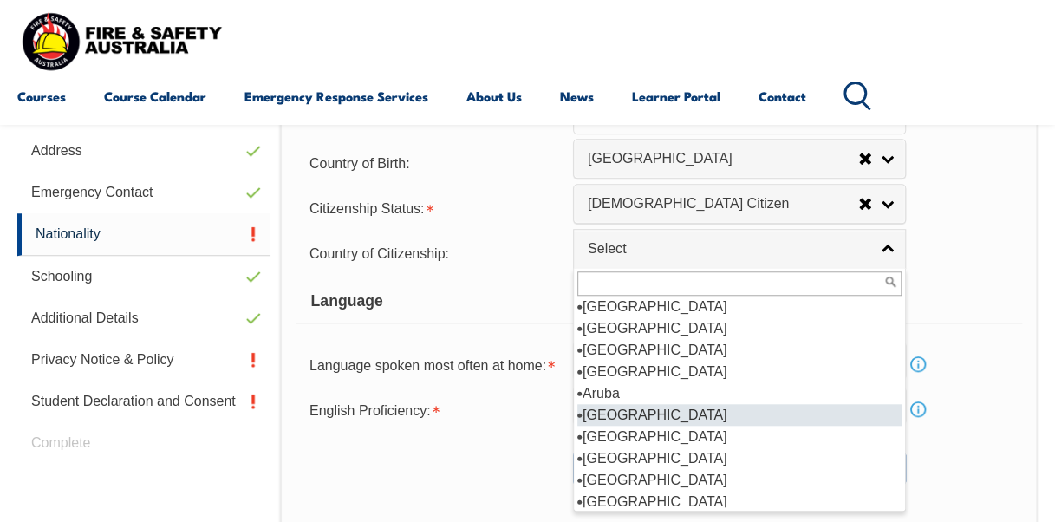
click at [624, 407] on li "[GEOGRAPHIC_DATA]" at bounding box center [739, 415] width 324 height 22
select select "1101"
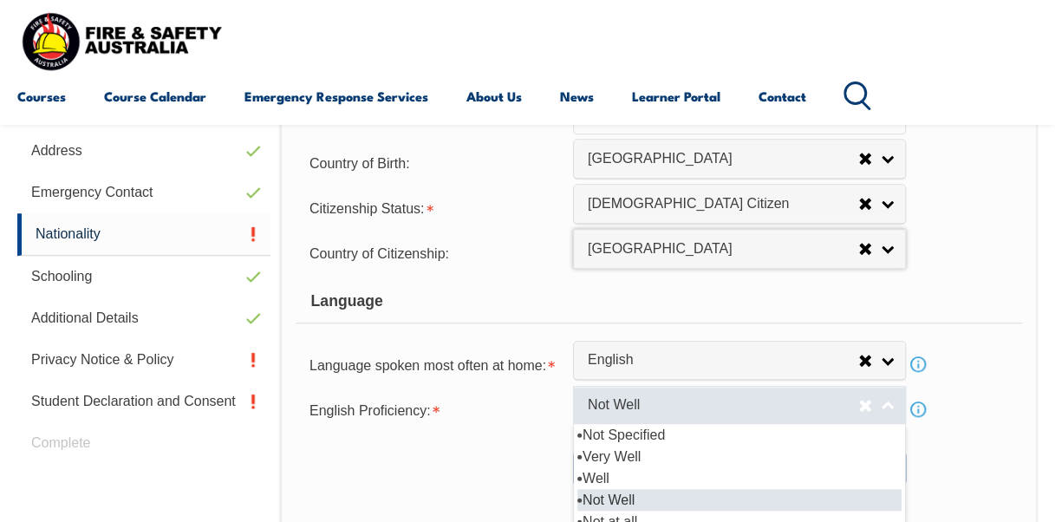
click at [886, 399] on link "Not Well" at bounding box center [739, 405] width 333 height 39
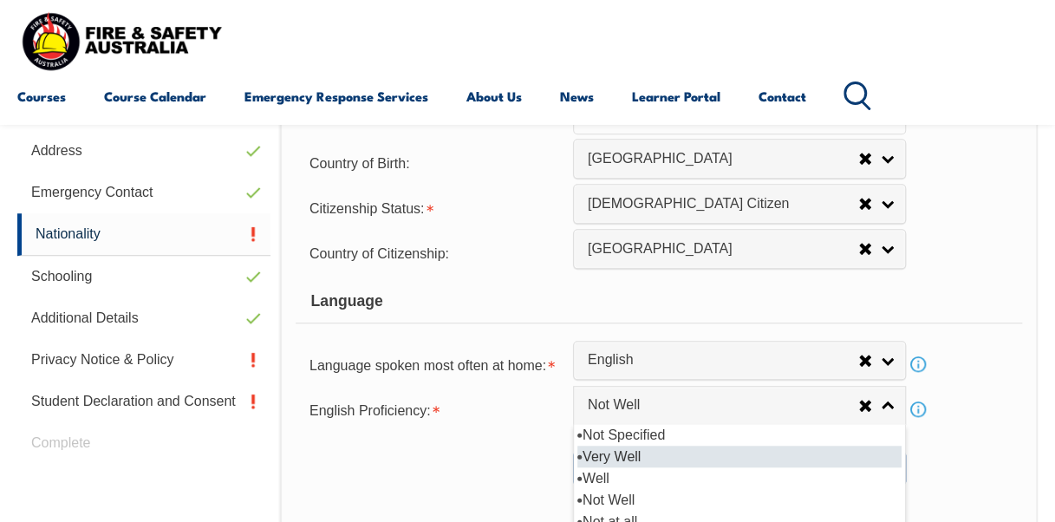
click at [665, 450] on li "Very Well" at bounding box center [739, 456] width 324 height 22
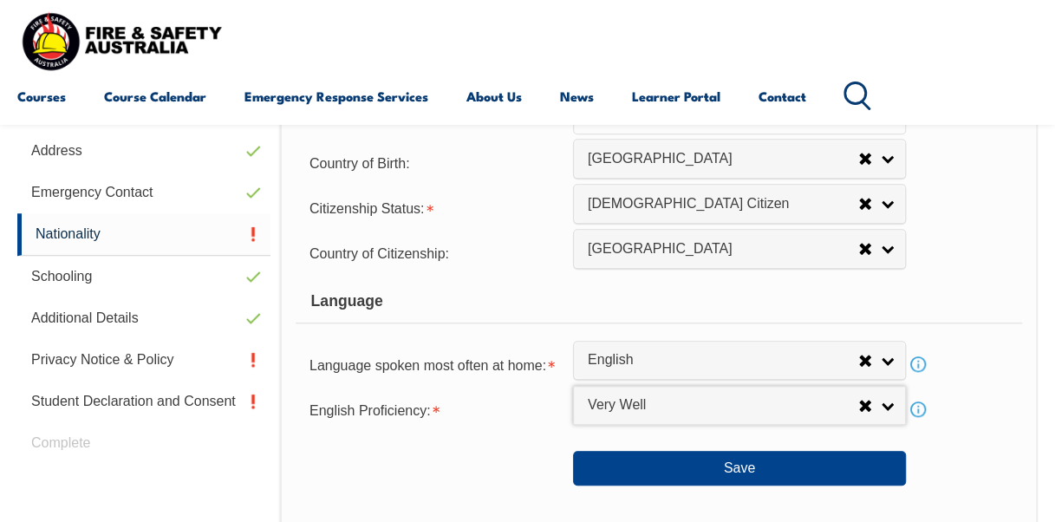
select select "1"
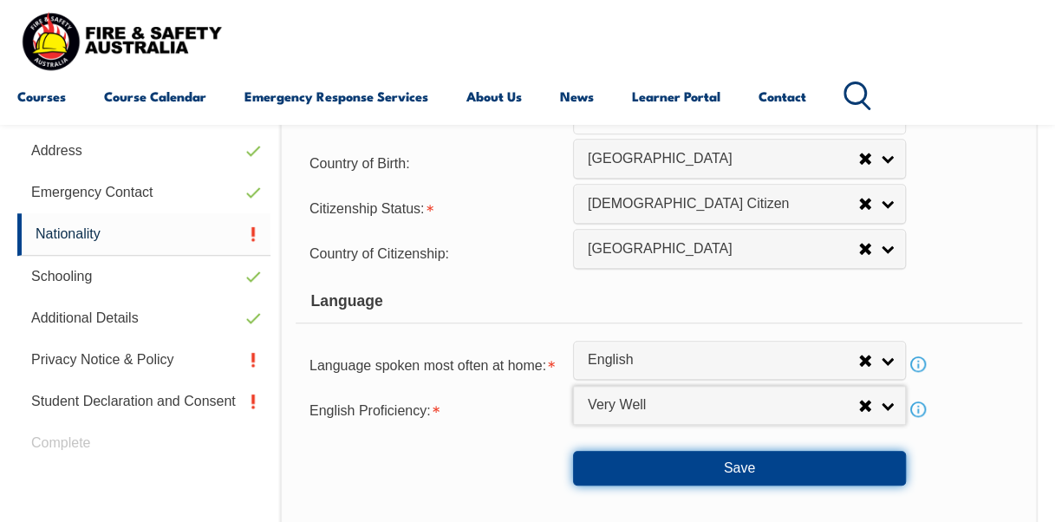
click at [746, 460] on button "Save" at bounding box center [739, 468] width 333 height 35
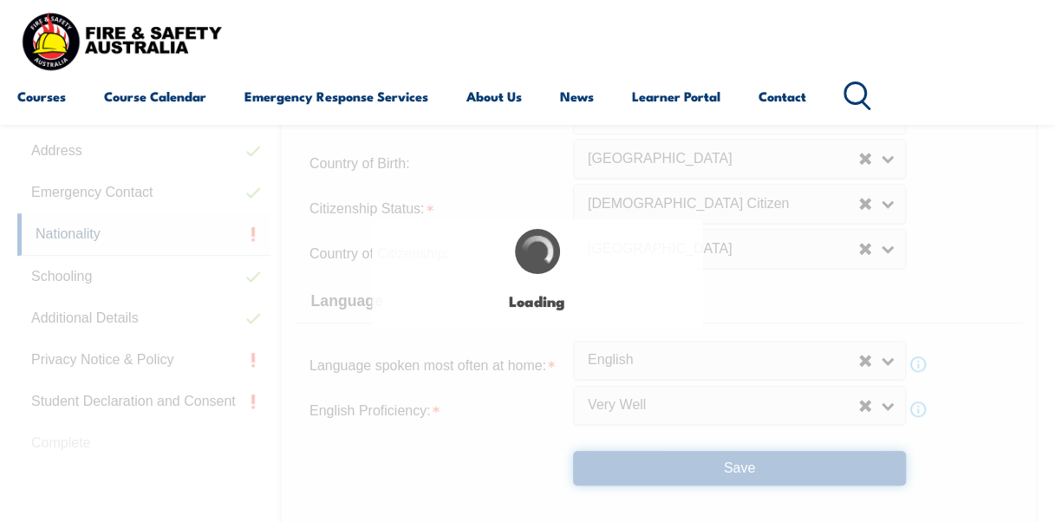
select select "false"
select select "true"
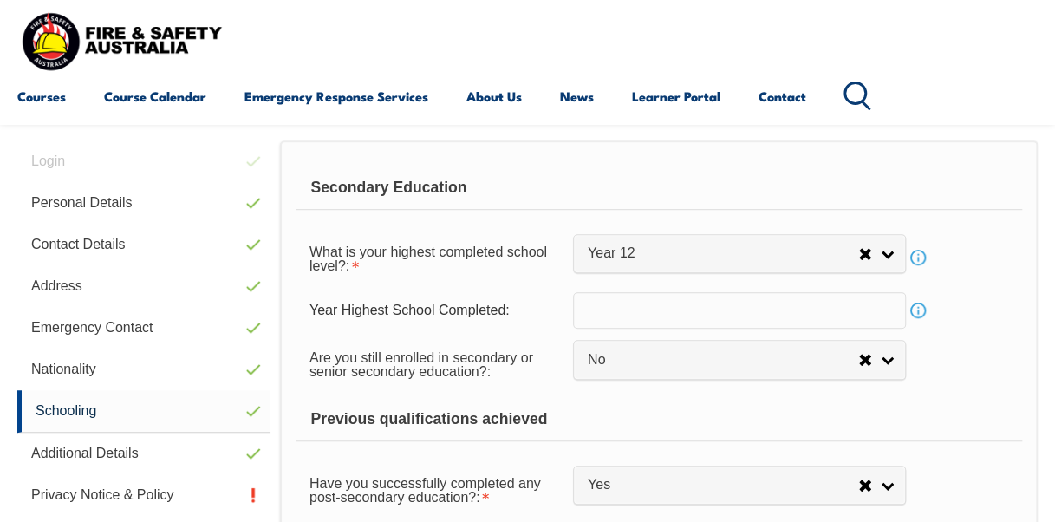
scroll to position [419, 0]
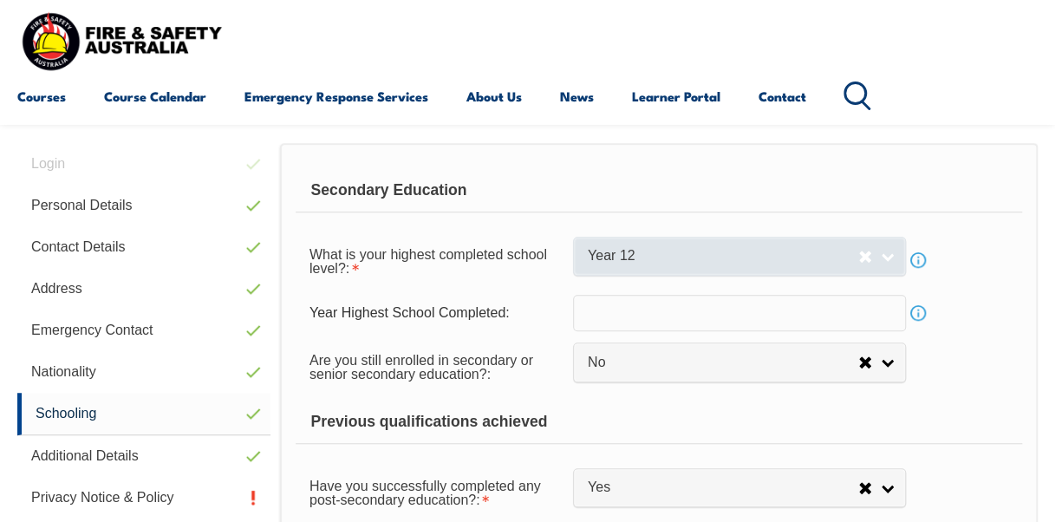
click at [890, 250] on link "Year 12" at bounding box center [739, 256] width 333 height 39
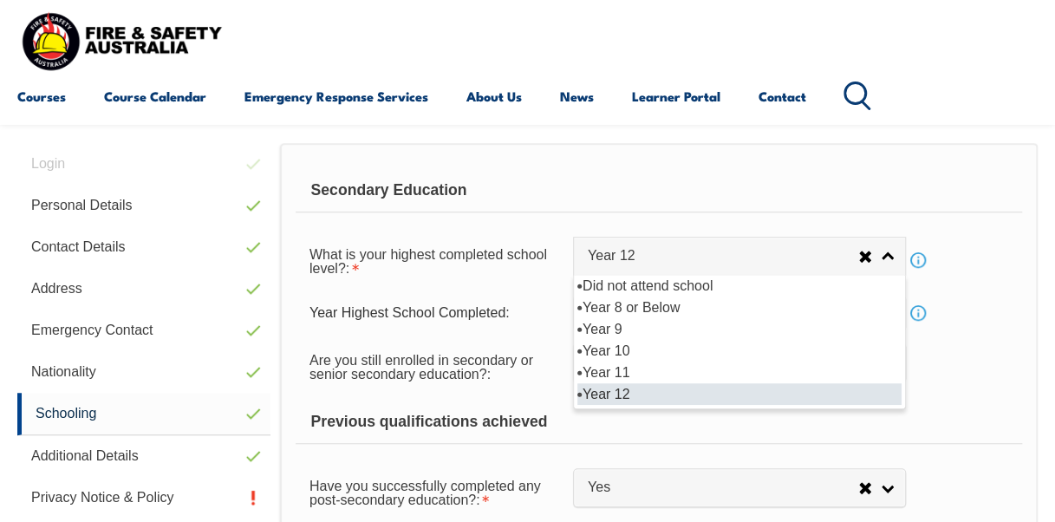
click at [719, 390] on li "Year 12" at bounding box center [739, 394] width 324 height 22
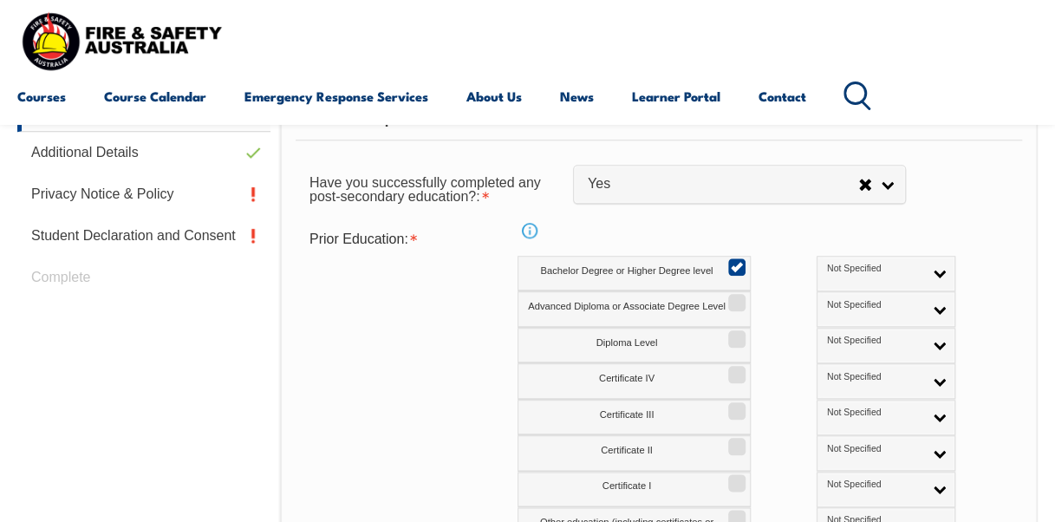
scroll to position [731, 0]
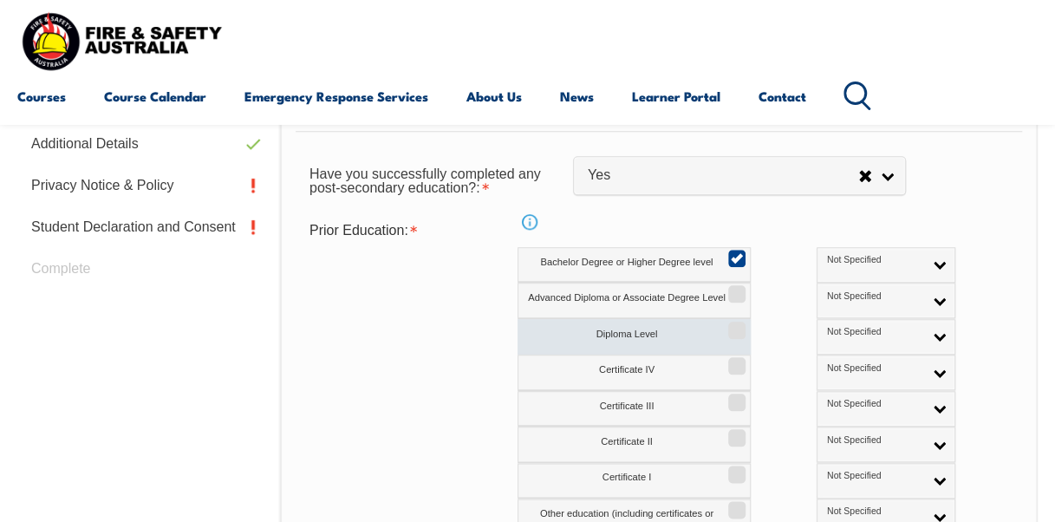
click at [734, 325] on input "Diploma Level" at bounding box center [734, 324] width 10 height 2
checkbox input "true"
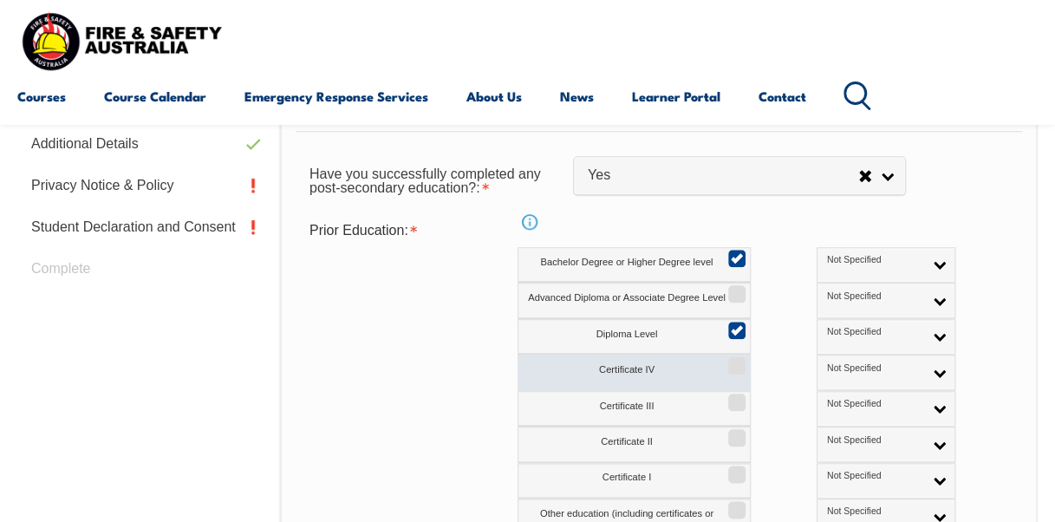
click at [739, 360] on input "Certificate IV" at bounding box center [734, 360] width 10 height 2
checkbox input "true"
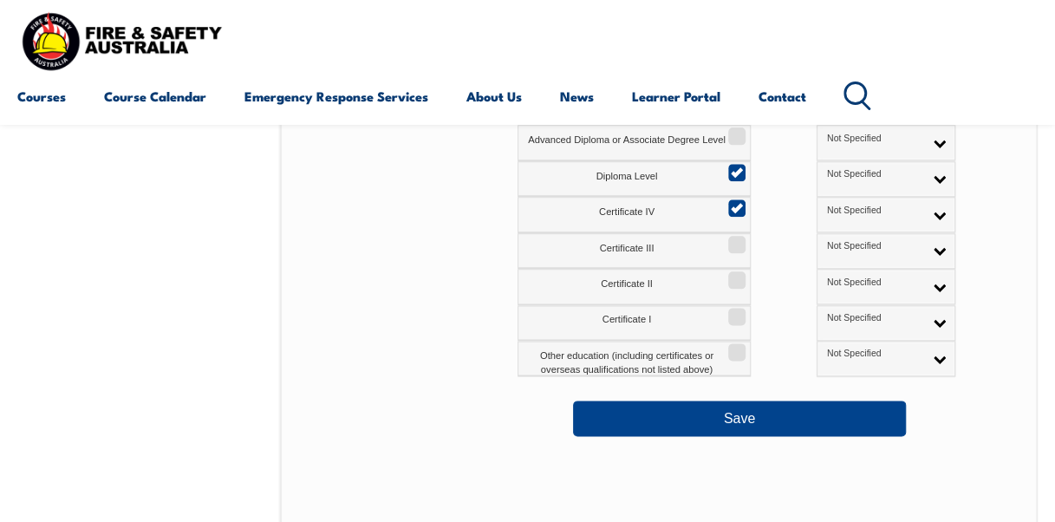
scroll to position [951, 0]
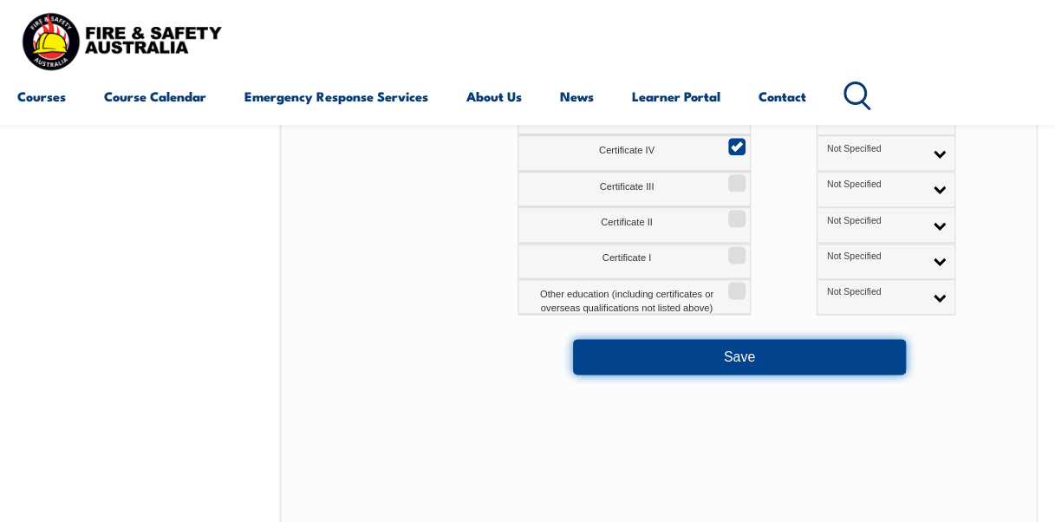
click at [768, 349] on button "Save" at bounding box center [739, 356] width 333 height 35
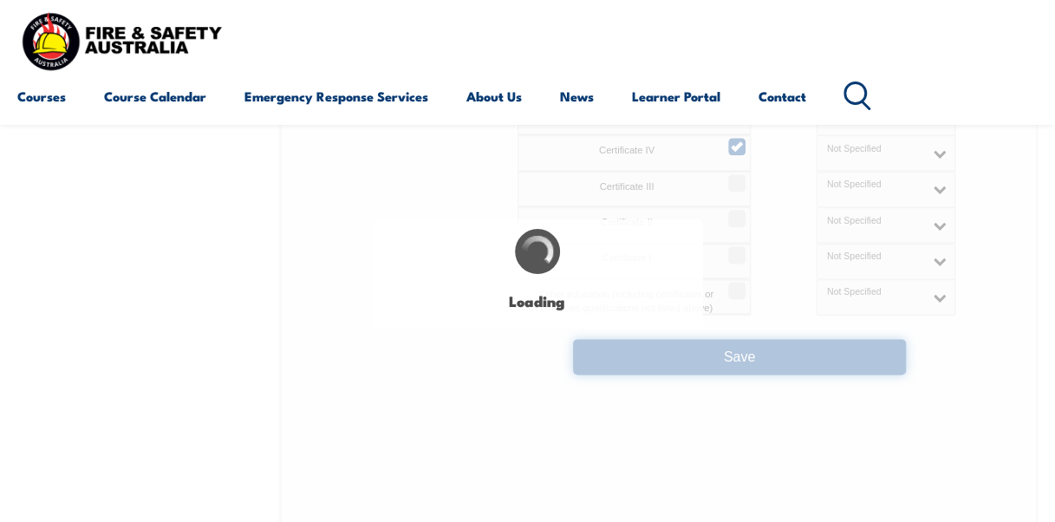
select select "false"
select select
select select "false"
select select "true"
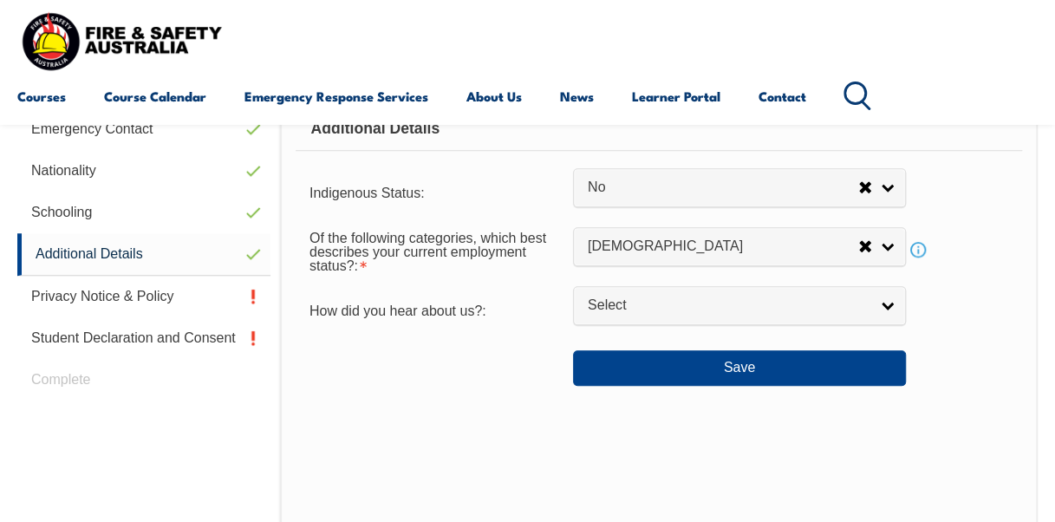
scroll to position [624, 0]
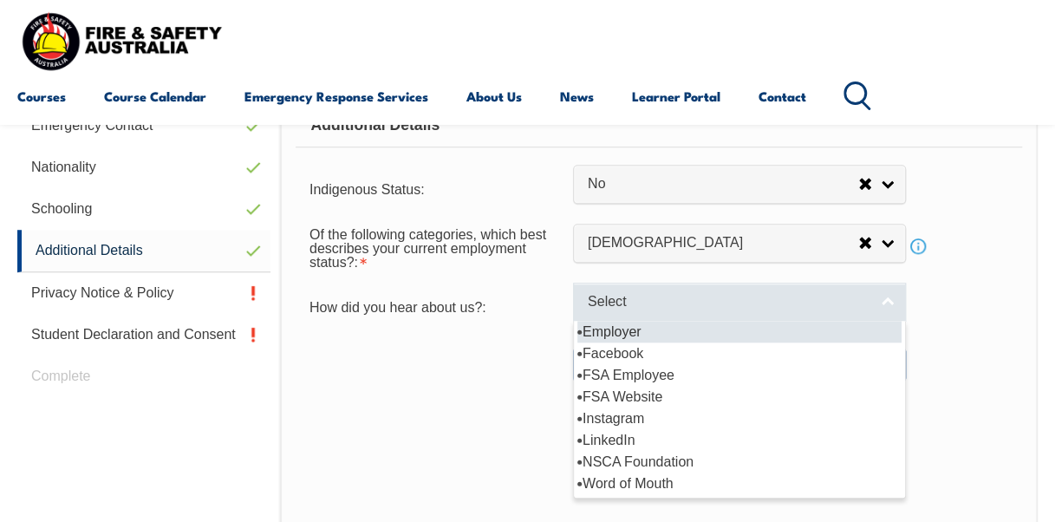
click at [886, 296] on link "Select" at bounding box center [739, 301] width 333 height 39
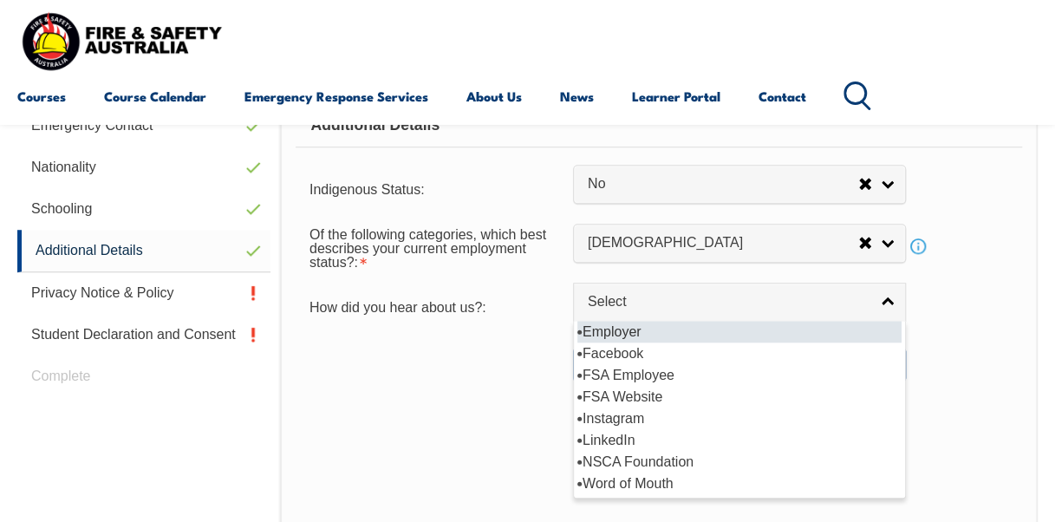
click at [616, 328] on li "Employer" at bounding box center [739, 332] width 324 height 22
select select "8019"
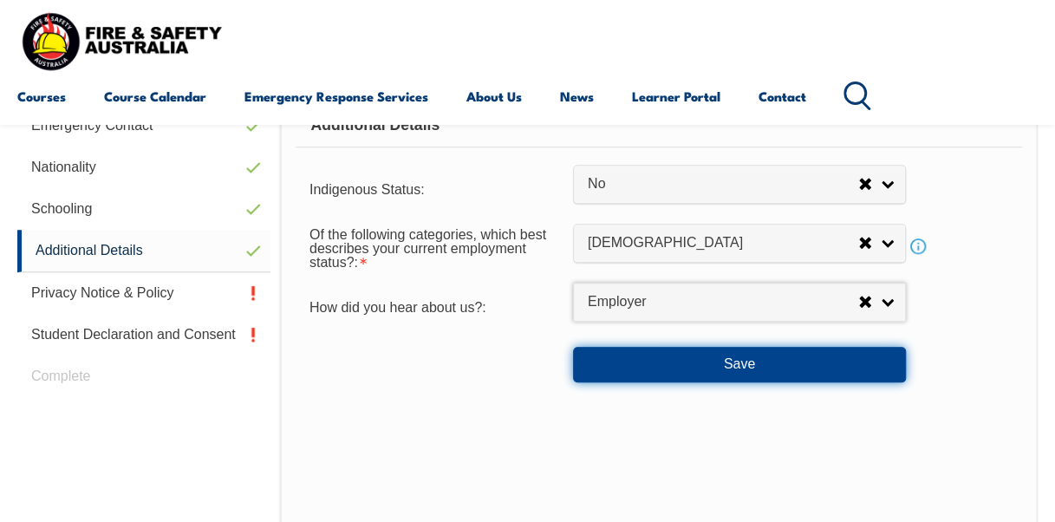
click at [787, 360] on button "Save" at bounding box center [739, 364] width 333 height 35
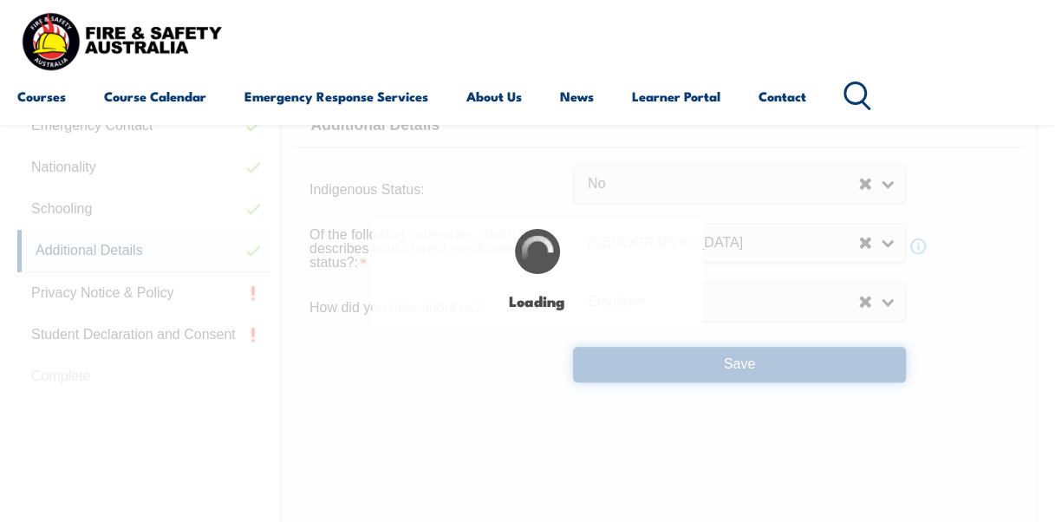
select select "false"
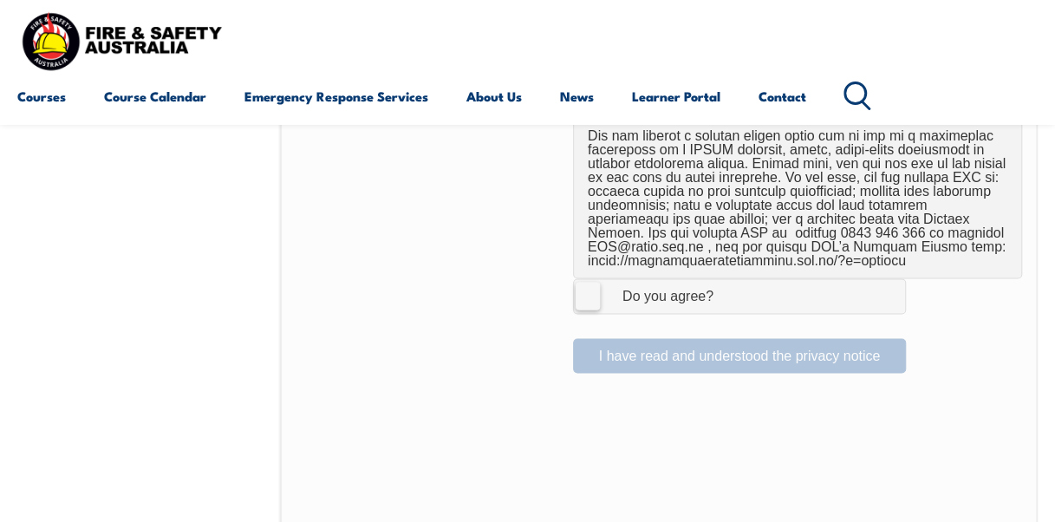
scroll to position [1262, 0]
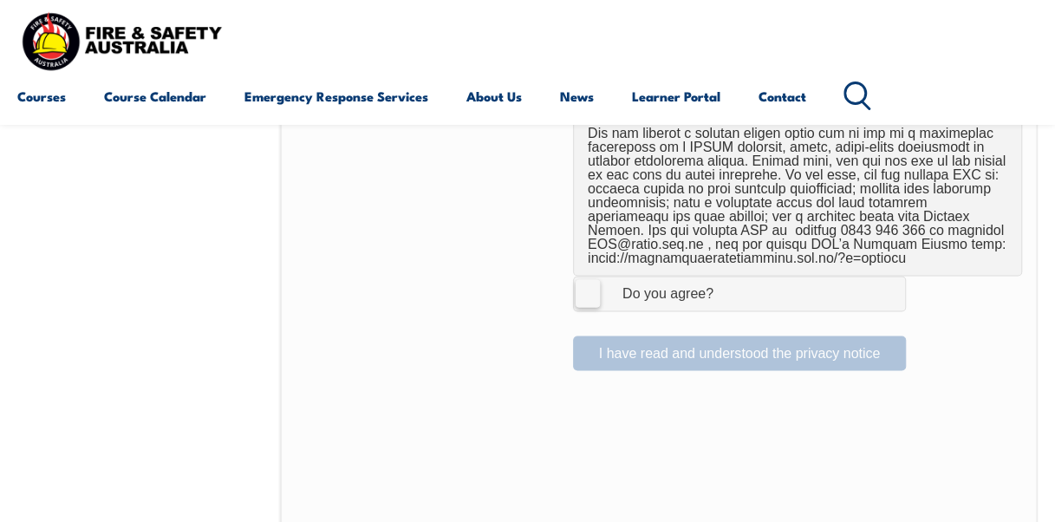
click at [584, 277] on label "I Agree Do you agree?" at bounding box center [739, 293] width 333 height 35
click at [727, 277] on input "I Agree Do you agree?" at bounding box center [741, 292] width 29 height 33
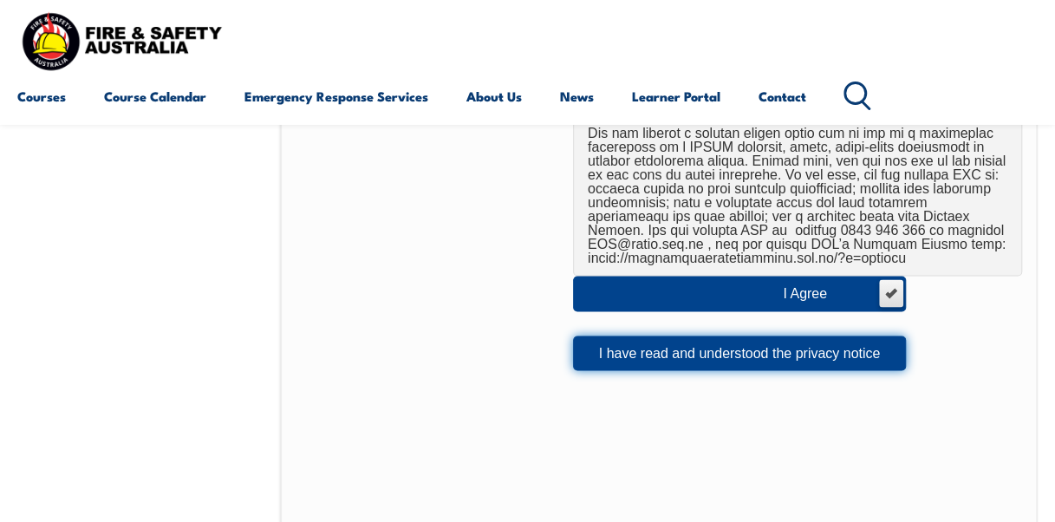
click at [730, 339] on button "I have read and understood the privacy notice" at bounding box center [739, 352] width 333 height 35
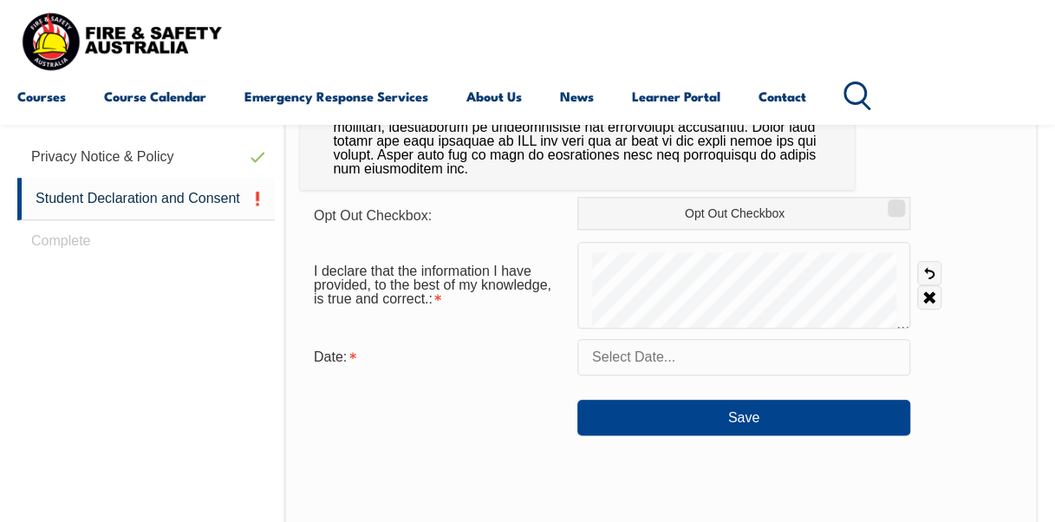
scroll to position [761, 0]
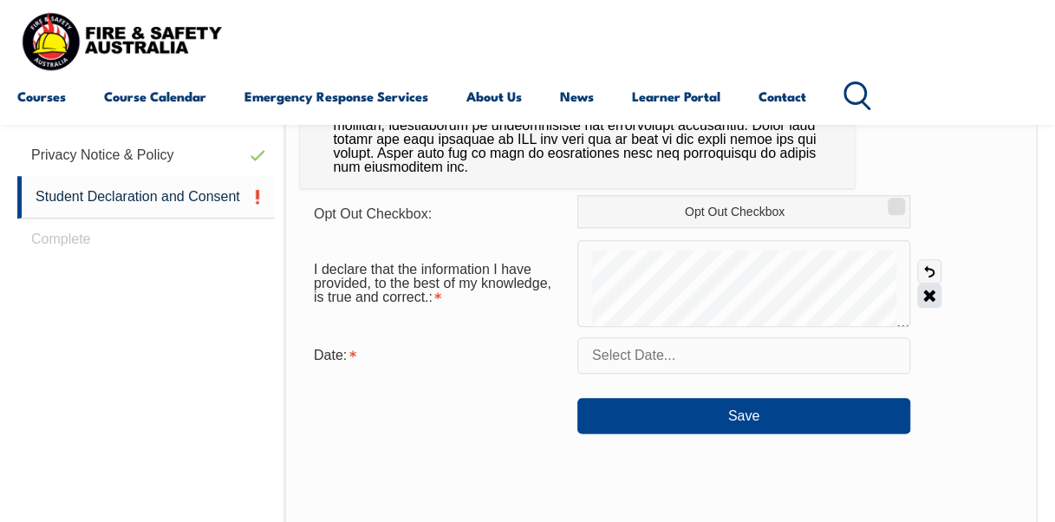
click at [926, 289] on link "Clear" at bounding box center [929, 295] width 24 height 24
click at [657, 354] on input "text" at bounding box center [743, 355] width 333 height 36
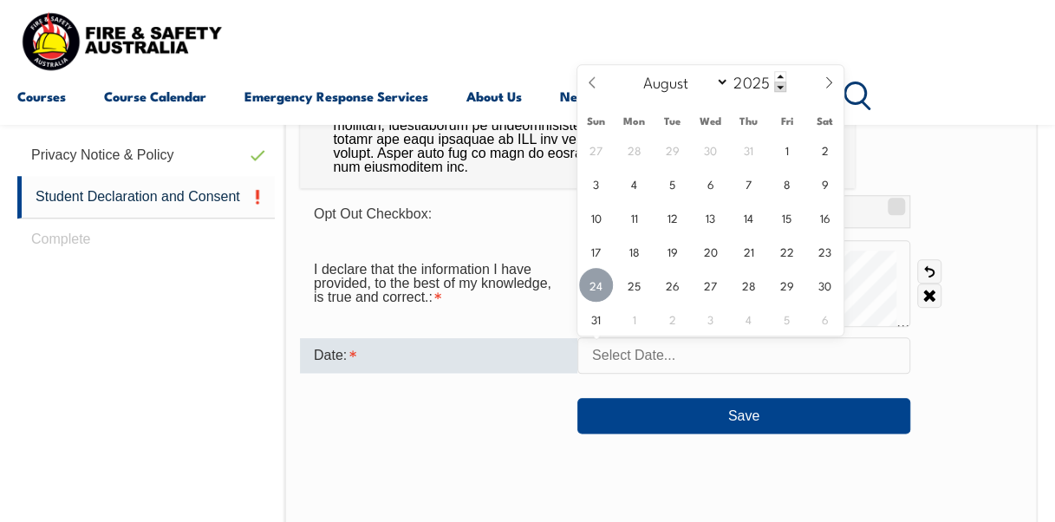
click at [599, 278] on span "24" at bounding box center [596, 285] width 34 height 34
type input "[DATE]"
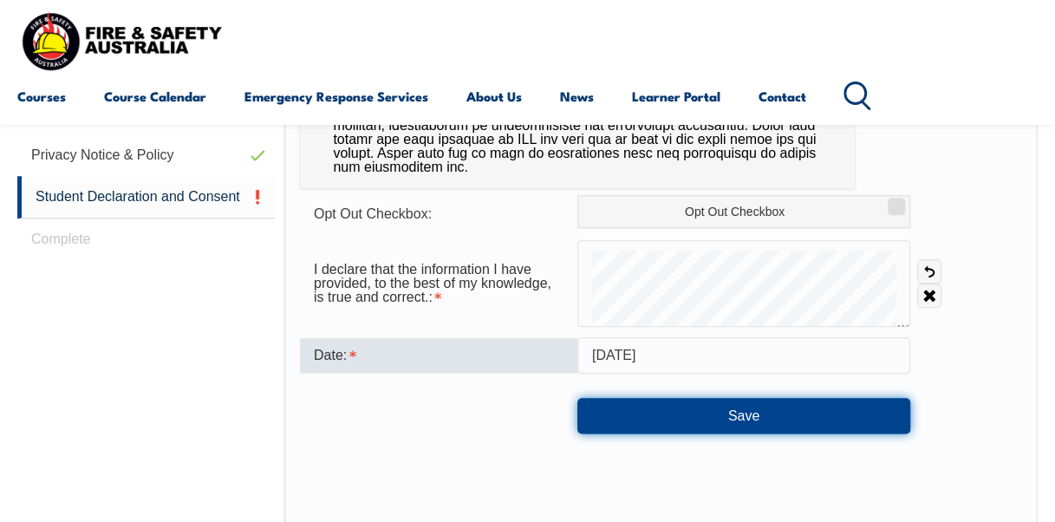
click at [708, 413] on button "Save" at bounding box center [743, 415] width 333 height 35
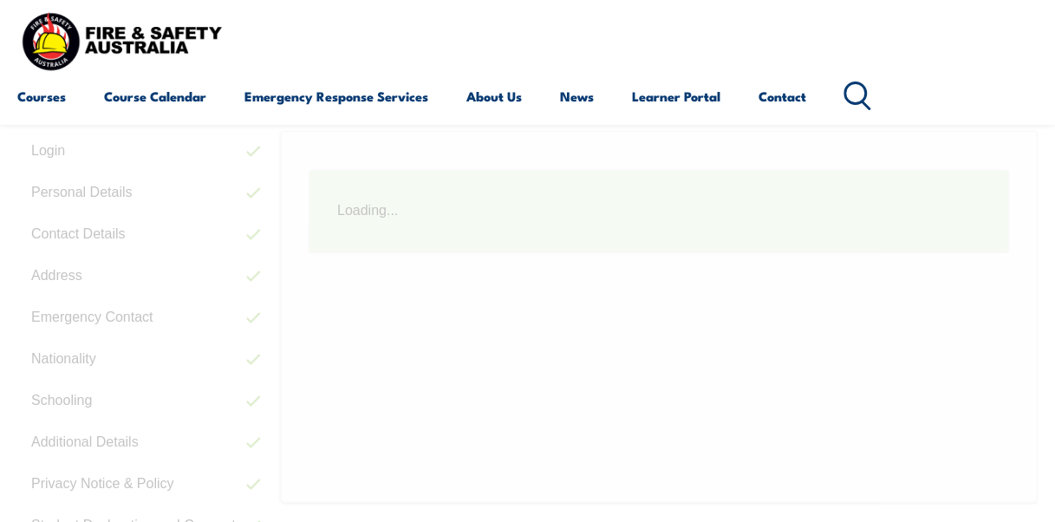
scroll to position [420, 0]
